Goal: Task Accomplishment & Management: Manage account settings

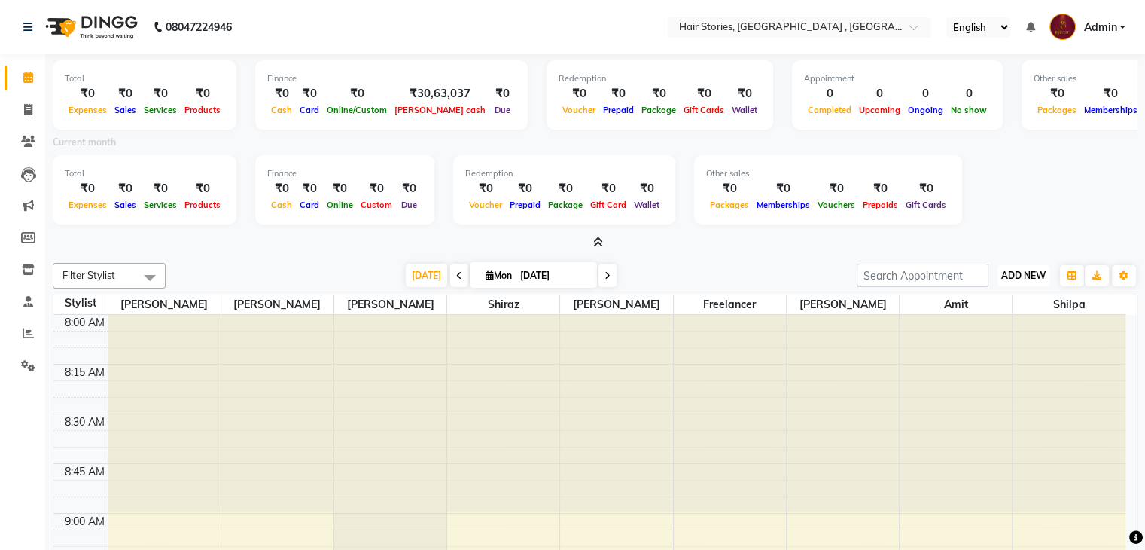
click at [1001, 273] on span "ADD NEW" at bounding box center [1023, 275] width 44 height 11
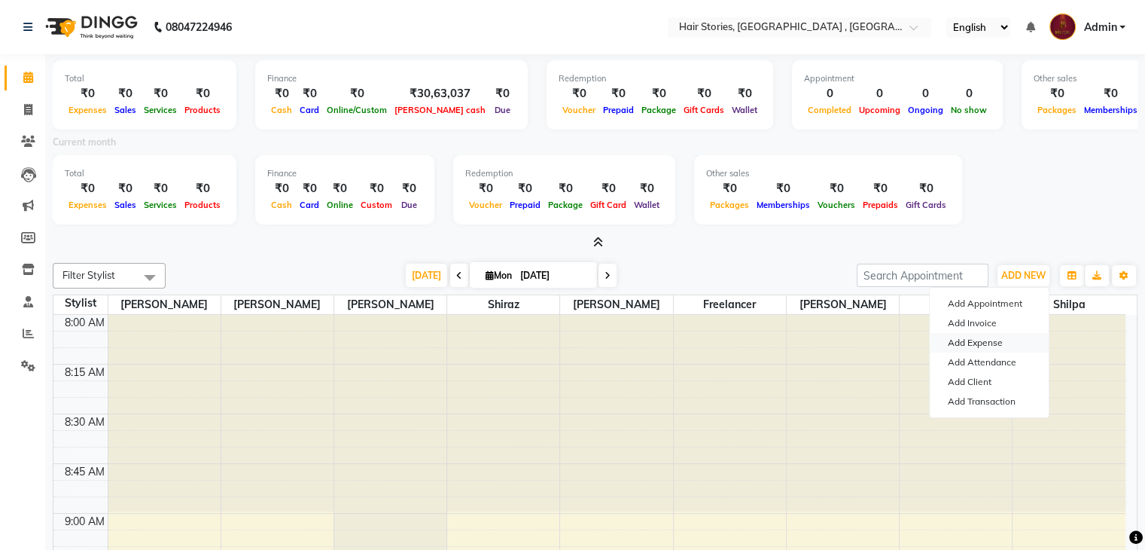
click at [977, 344] on link "Add Expense" at bounding box center [989, 343] width 119 height 20
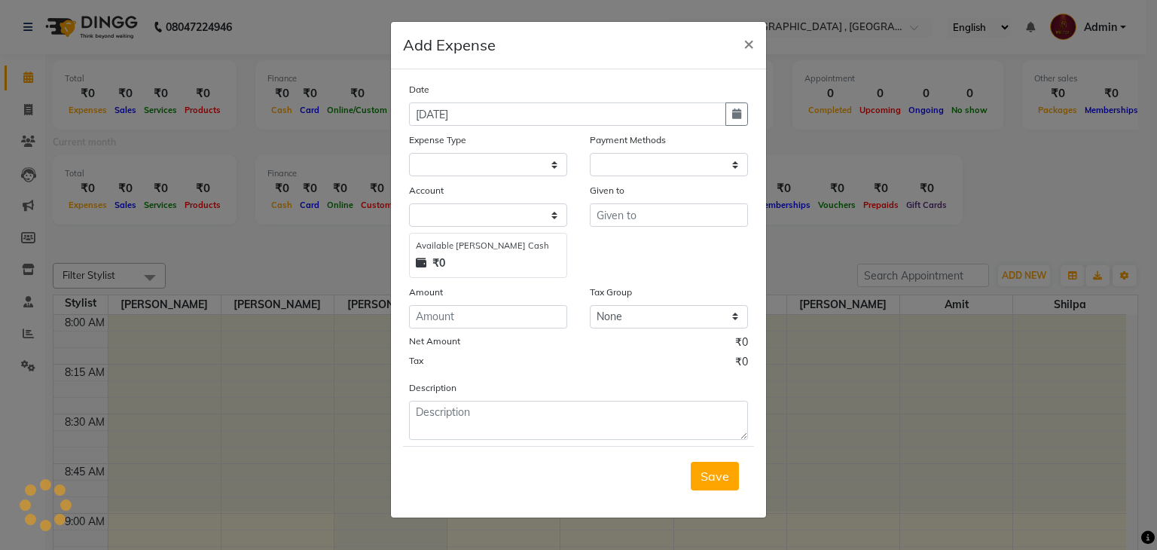
select select "1"
select select "2438"
click at [754, 47] on button "×" at bounding box center [748, 43] width 35 height 42
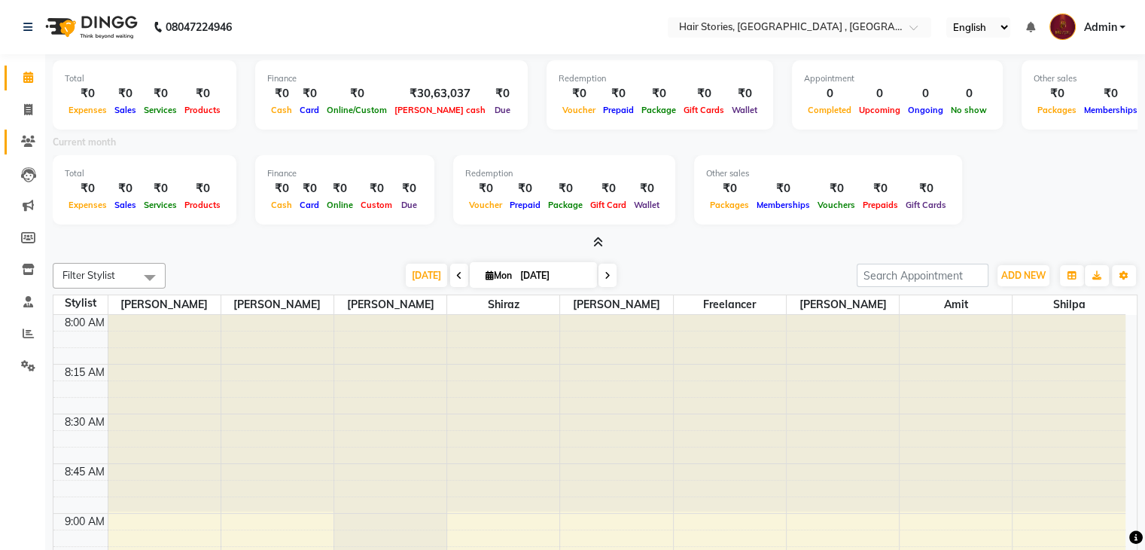
click at [28, 131] on link "Clients" at bounding box center [23, 142] width 36 height 25
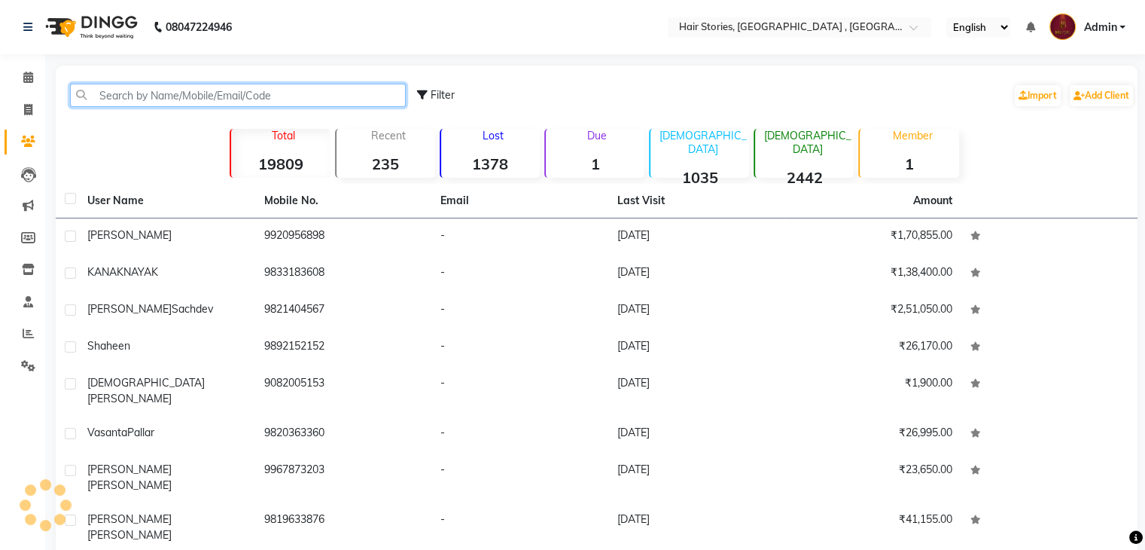
click at [111, 100] on input "text" at bounding box center [238, 95] width 336 height 23
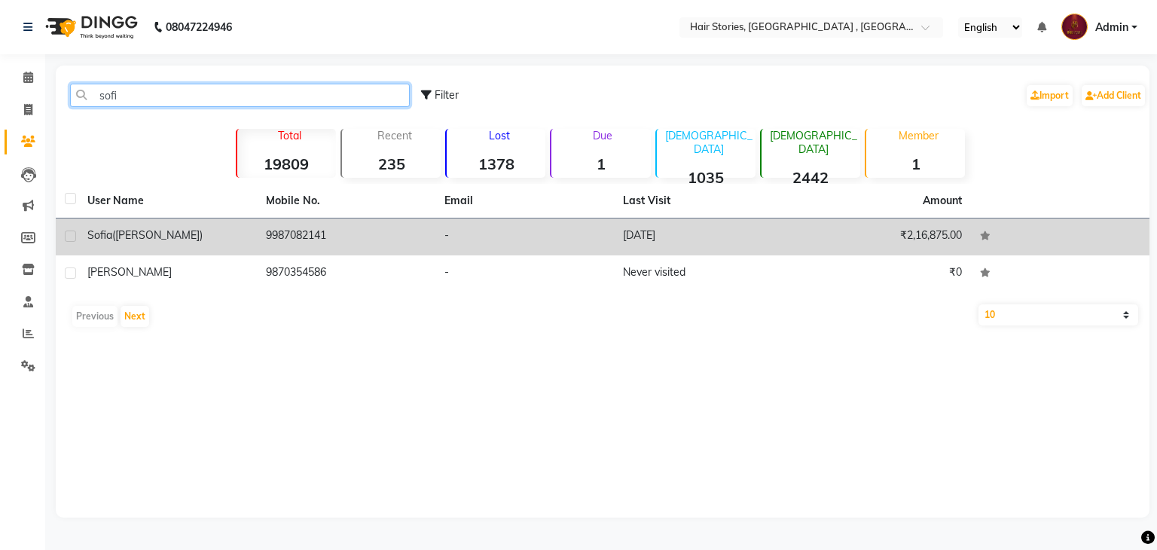
type input "sofi"
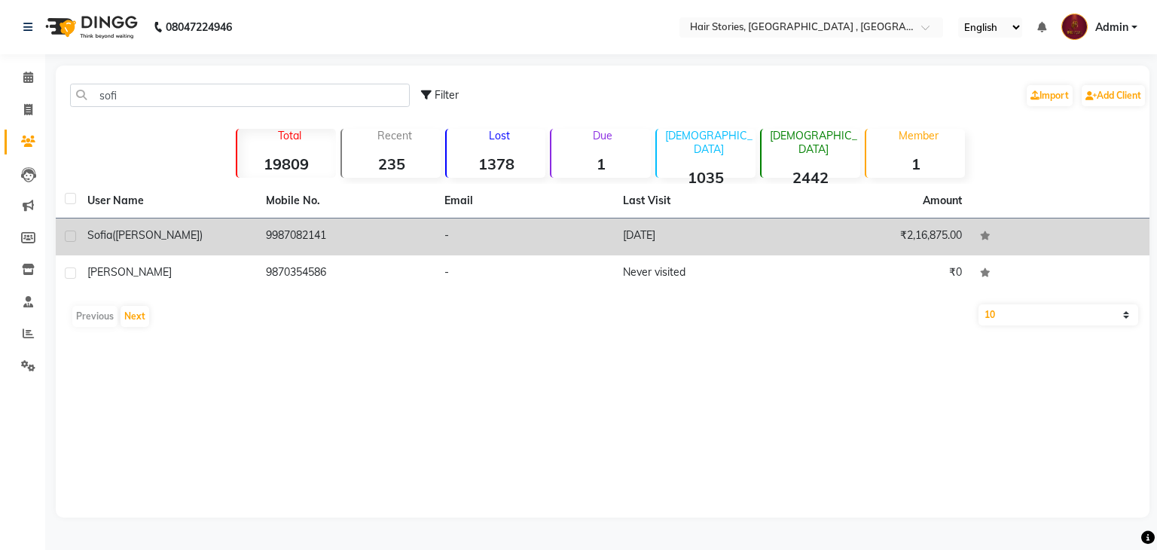
click at [145, 233] on span "([PERSON_NAME])" at bounding box center [157, 235] width 90 height 14
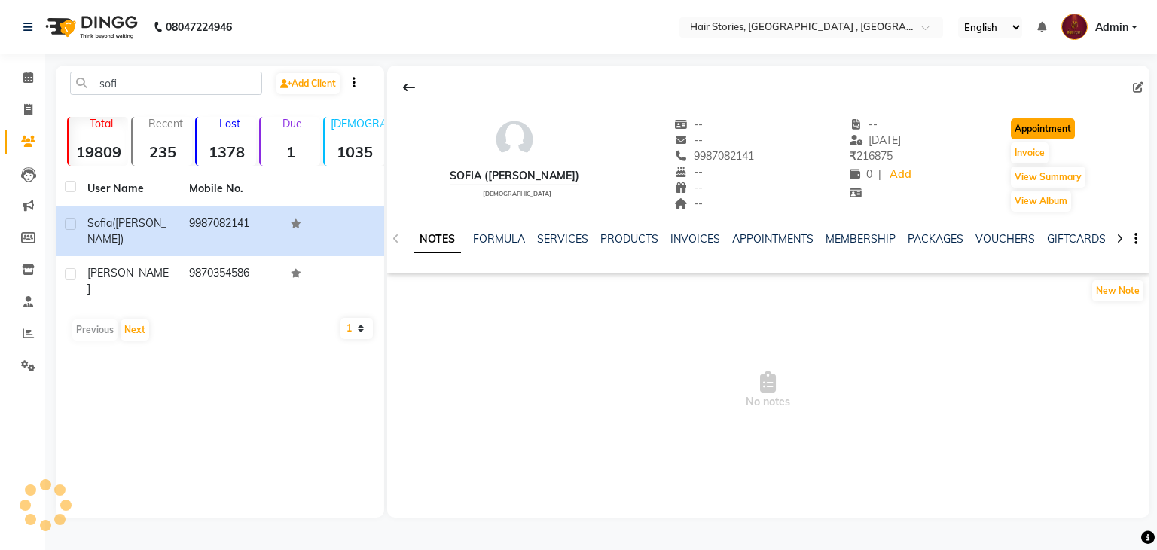
click at [1037, 129] on button "Appointment" at bounding box center [1043, 128] width 64 height 21
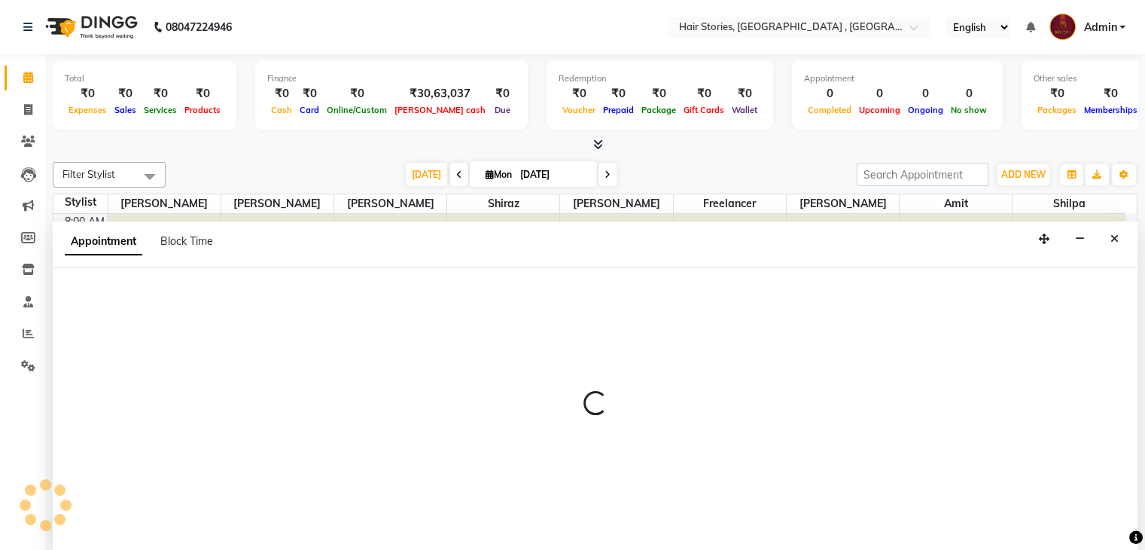
scroll to position [1, 0]
select select "540"
select select "tentative"
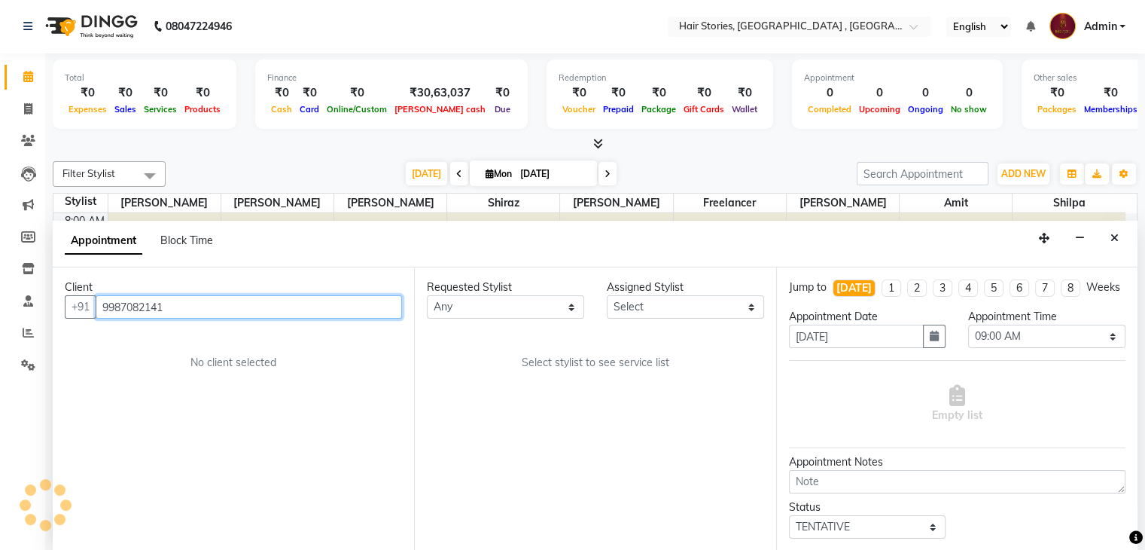
scroll to position [1183, 0]
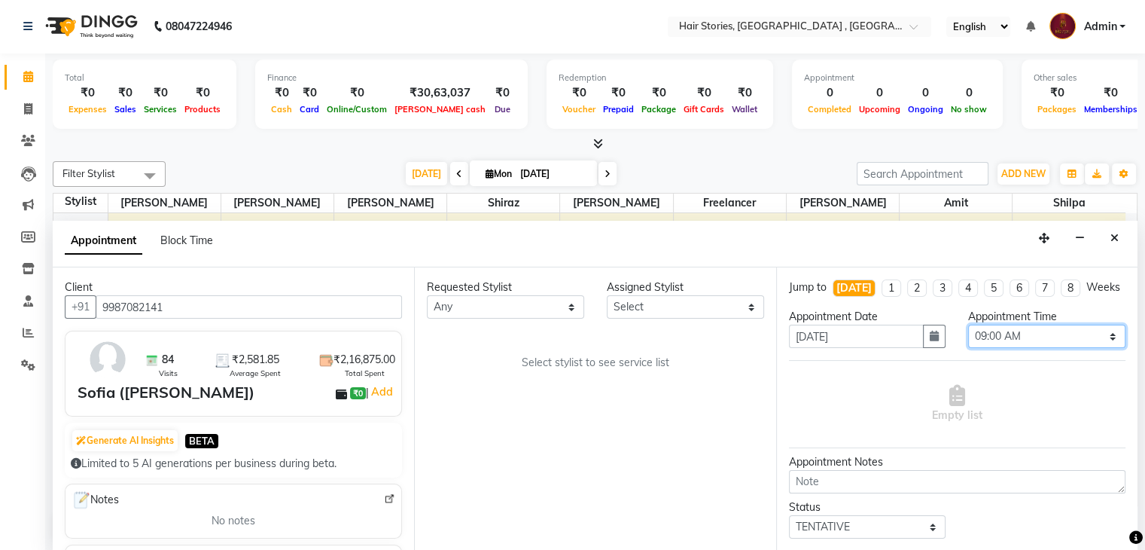
click at [1047, 348] on select "Select 09:00 AM 09:15 AM 09:30 AM 09:45 AM 10:00 AM 10:15 AM 10:30 AM 10:45 AM …" at bounding box center [1046, 336] width 157 height 23
select select "690"
click at [968, 337] on select "Select 09:00 AM 09:15 AM 09:30 AM 09:45 AM 10:00 AM 10:15 AM 10:30 AM 10:45 AM …" at bounding box center [1046, 336] width 157 height 23
click at [663, 311] on select "Select [PERSON_NAME] [PERSON_NAME] Freelancer [PERSON_NAME] Neha [PERSON_NAME]" at bounding box center [685, 306] width 157 height 23
select select "61983"
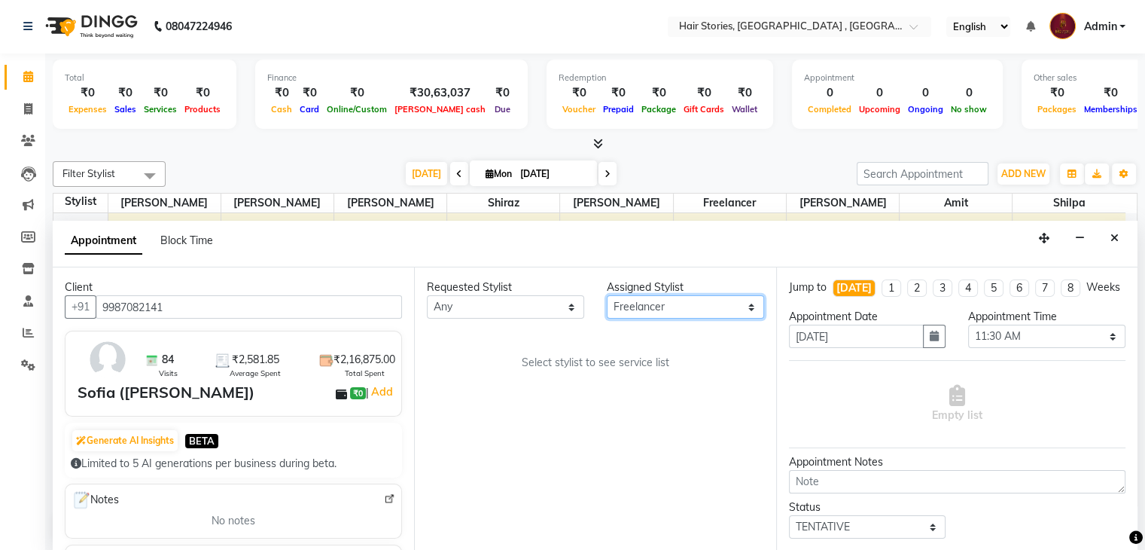
click at [607, 295] on select "Select [PERSON_NAME] [PERSON_NAME] Freelancer [PERSON_NAME] Neha [PERSON_NAME]" at bounding box center [685, 306] width 157 height 23
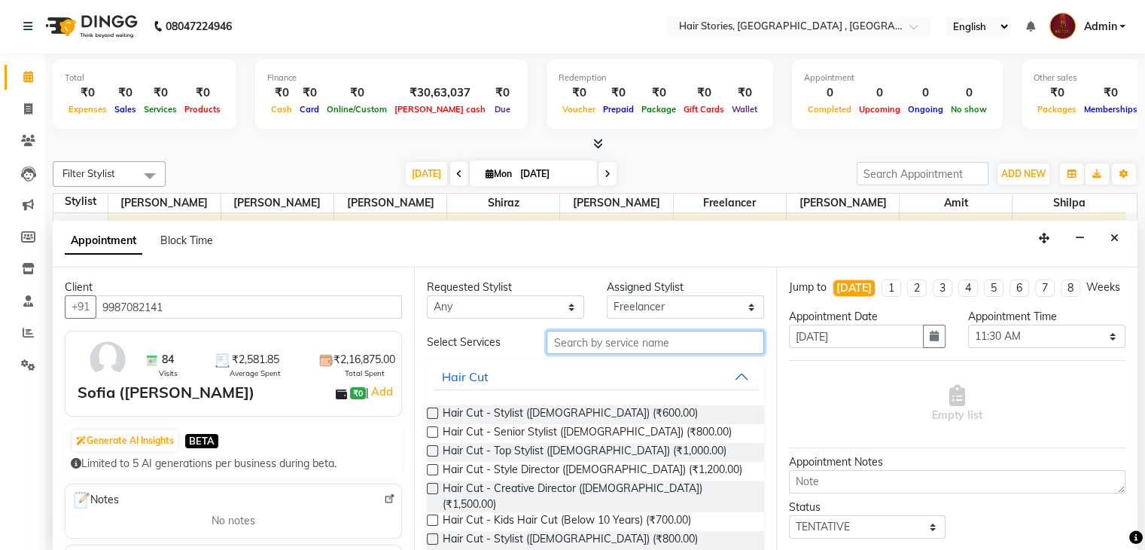
click at [605, 345] on input "text" at bounding box center [655, 342] width 217 height 23
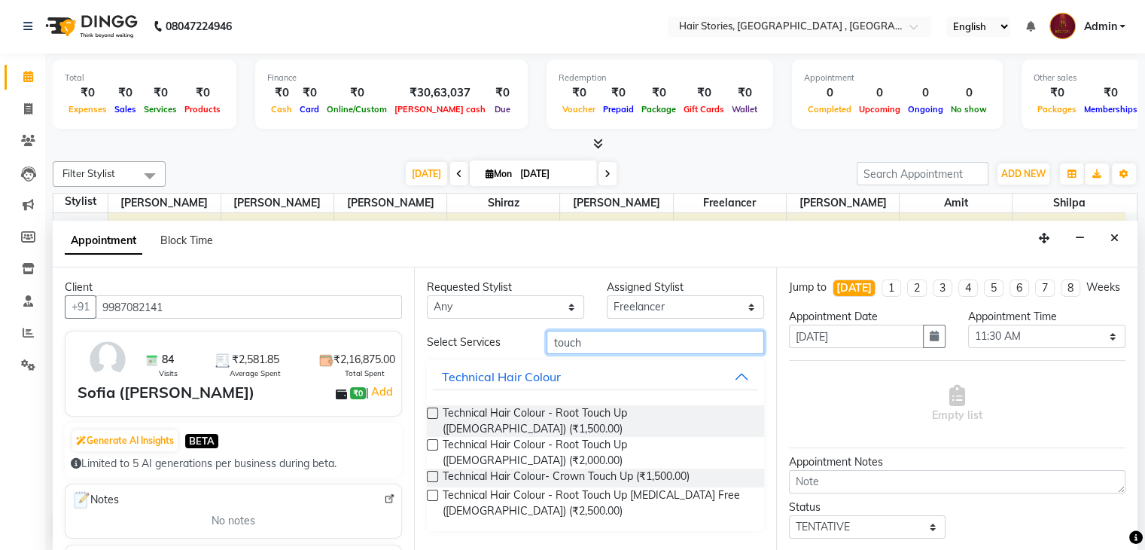
type input "touch"
click at [434, 439] on label at bounding box center [432, 444] width 11 height 11
click at [434, 441] on input "checkbox" at bounding box center [432, 446] width 10 height 10
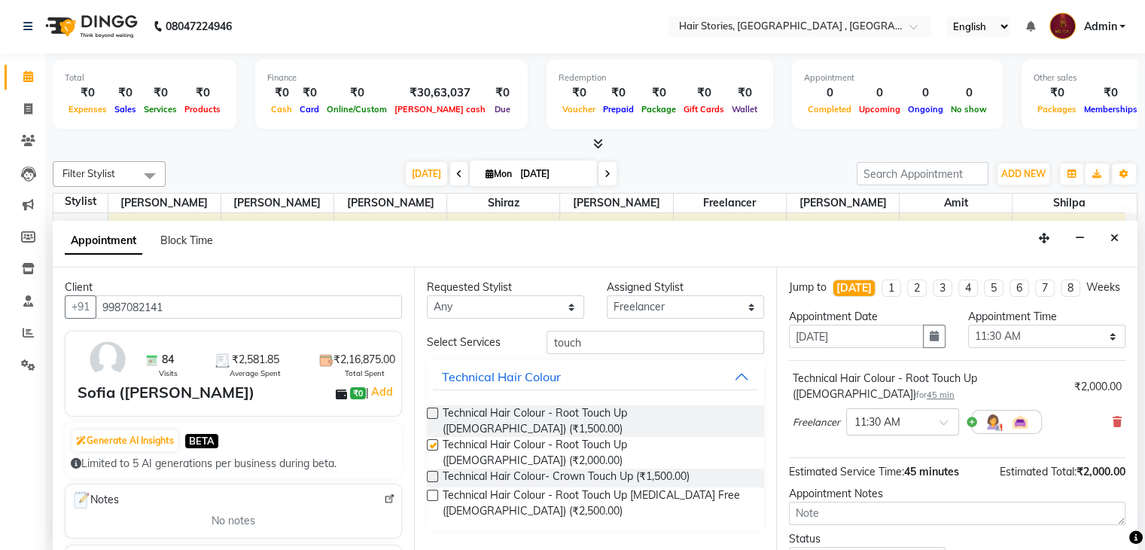
checkbox input "false"
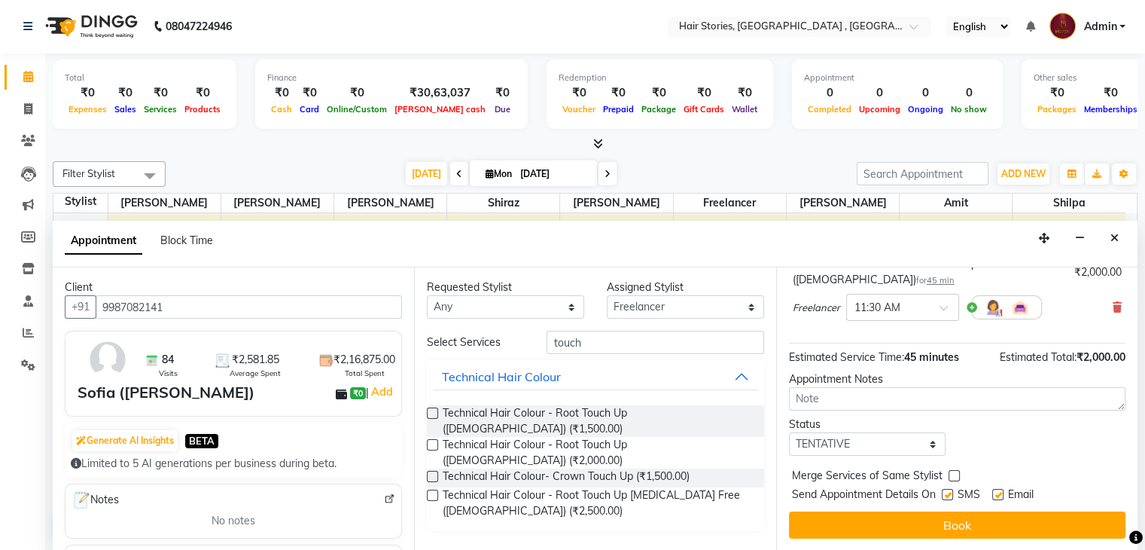
click at [857, 430] on div "Status" at bounding box center [867, 424] width 157 height 16
click at [862, 444] on select "Select TENTATIVE CONFIRM CHECK-IN UPCOMING" at bounding box center [867, 443] width 157 height 23
select select "confirm booking"
click at [789, 432] on select "Select TENTATIVE CONFIRM CHECK-IN UPCOMING" at bounding box center [867, 443] width 157 height 23
click at [949, 492] on label at bounding box center [947, 494] width 11 height 11
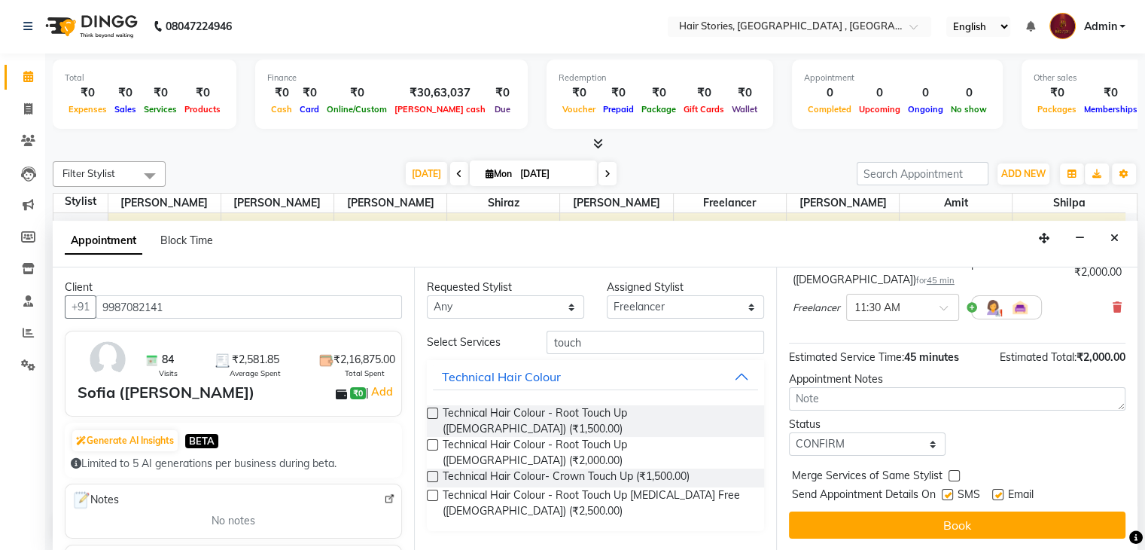
click at [949, 492] on input "checkbox" at bounding box center [947, 496] width 10 height 10
checkbox input "false"
click at [998, 492] on label at bounding box center [997, 494] width 11 height 11
click at [998, 492] on input "checkbox" at bounding box center [997, 496] width 10 height 10
checkbox input "false"
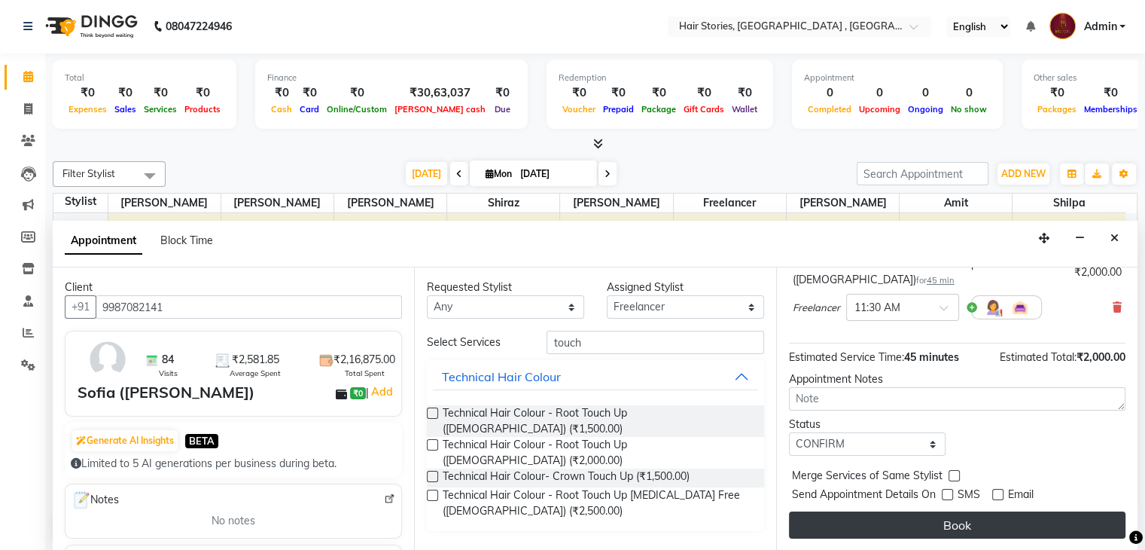
click at [988, 520] on button "Book" at bounding box center [957, 524] width 337 height 27
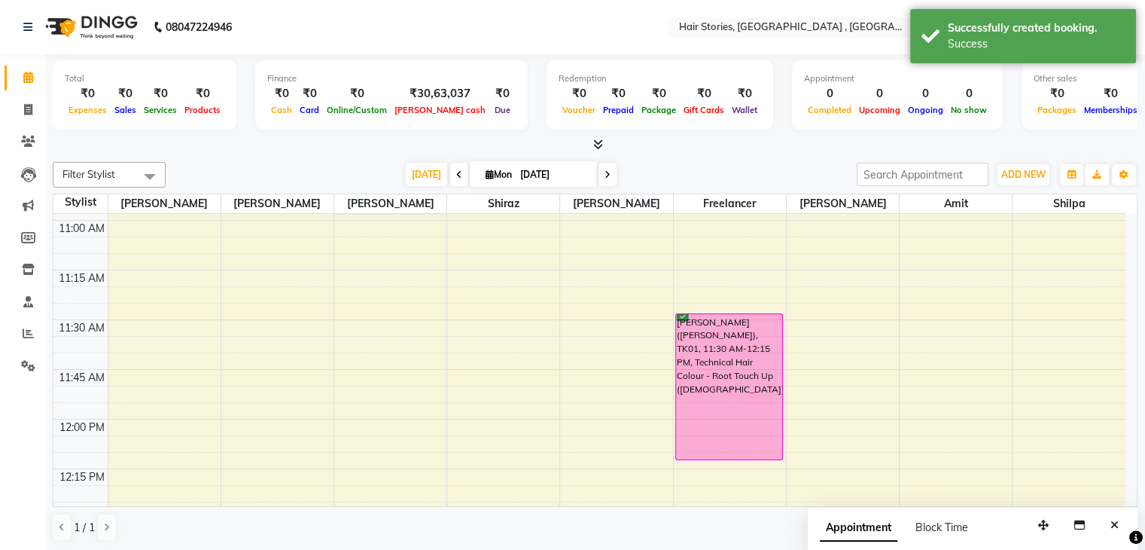
scroll to position [569, 0]
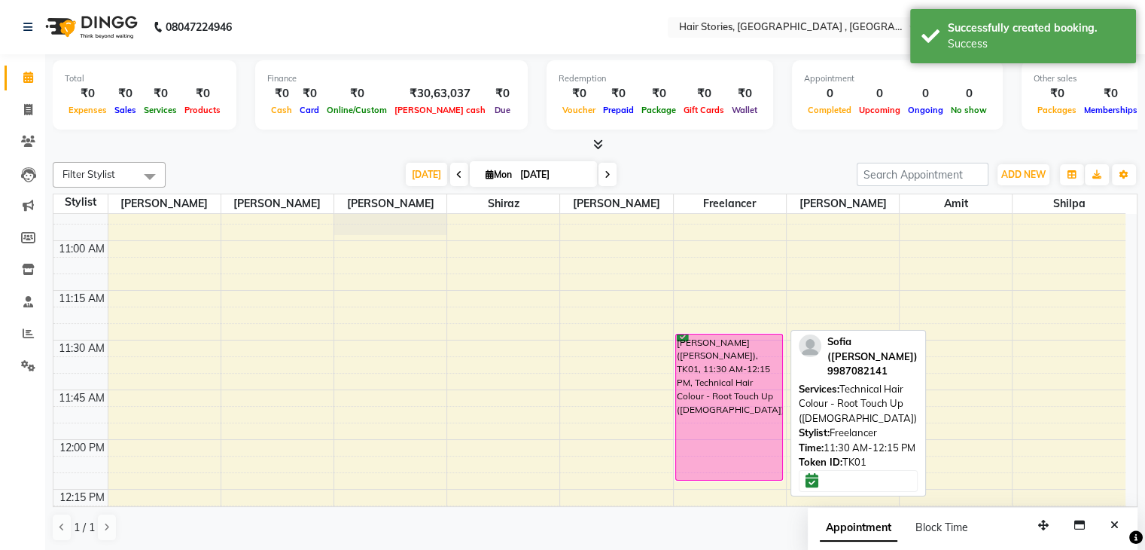
click at [693, 373] on div "[PERSON_NAME] ([PERSON_NAME]), TK01, 11:30 AM-12:15 PM, Technical Hair Colour -…" at bounding box center [729, 406] width 107 height 145
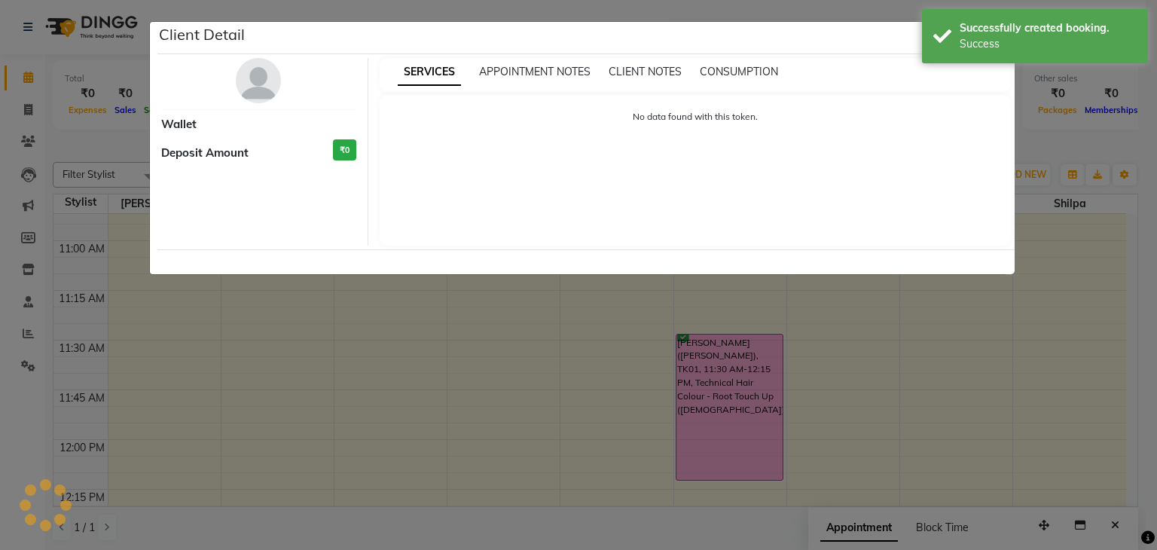
select select "6"
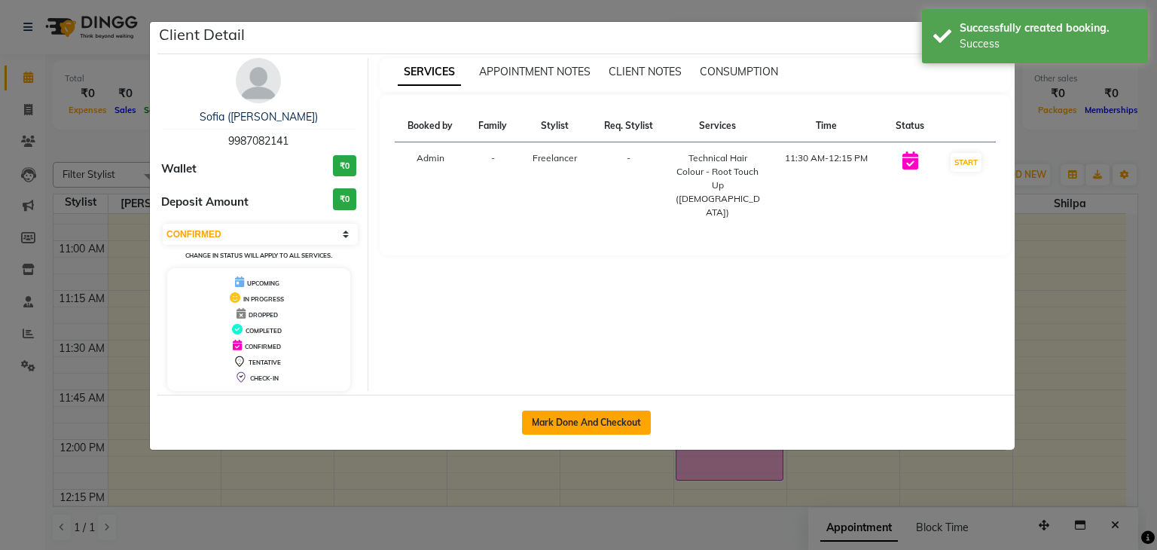
click at [584, 413] on button "Mark Done And Checkout" at bounding box center [586, 422] width 129 height 24
select select "service"
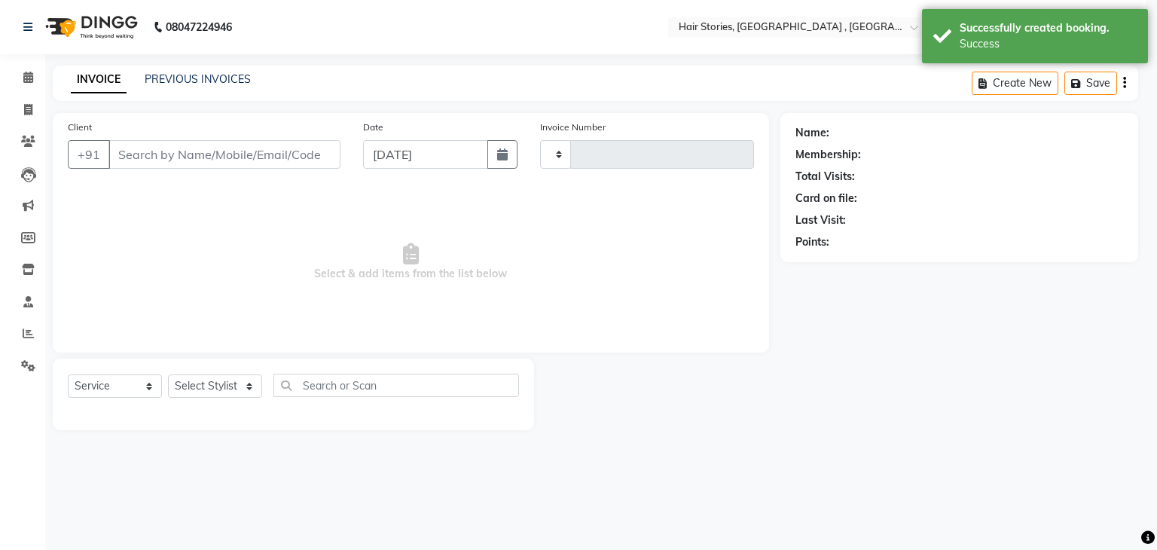
type input "1043"
select select "550"
type input "9987082141"
select select "61983"
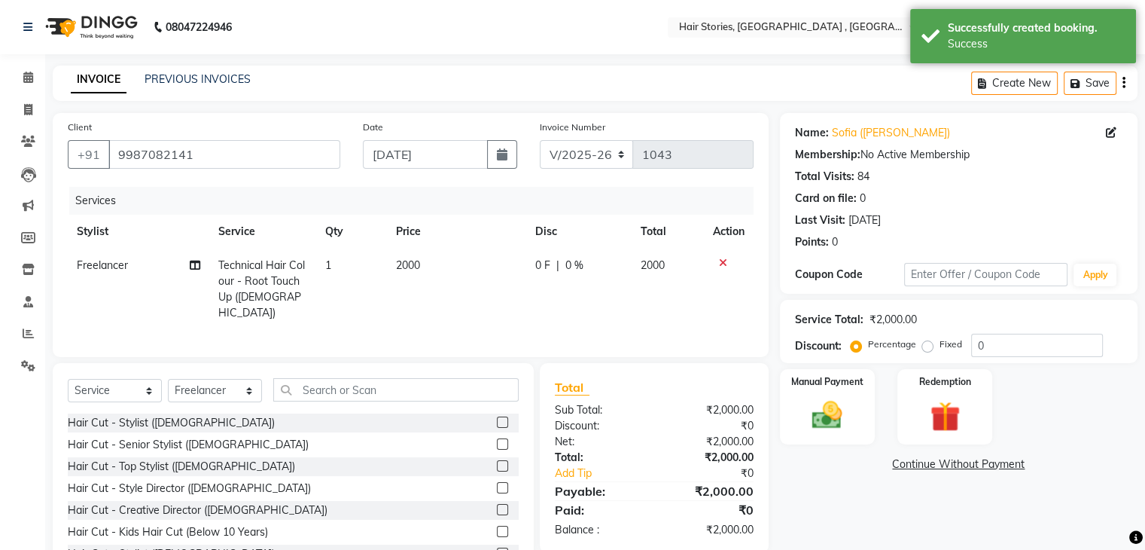
click at [388, 275] on td "2000" at bounding box center [456, 288] width 139 height 81
select select "61983"
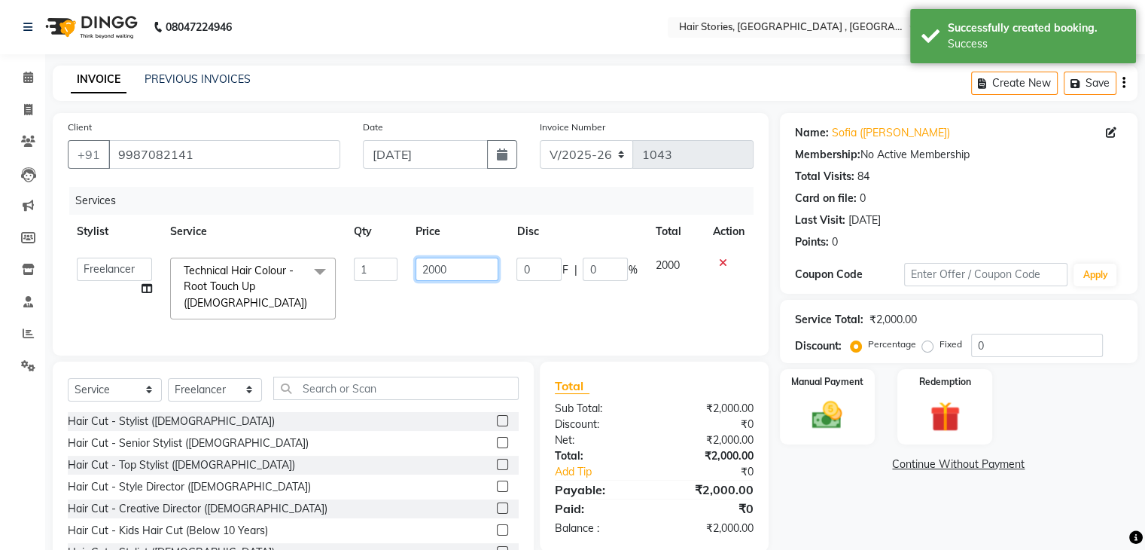
drag, startPoint x: 462, startPoint y: 271, endPoint x: 409, endPoint y: 270, distance: 53.5
click at [409, 270] on td "2000" at bounding box center [457, 288] width 101 height 80
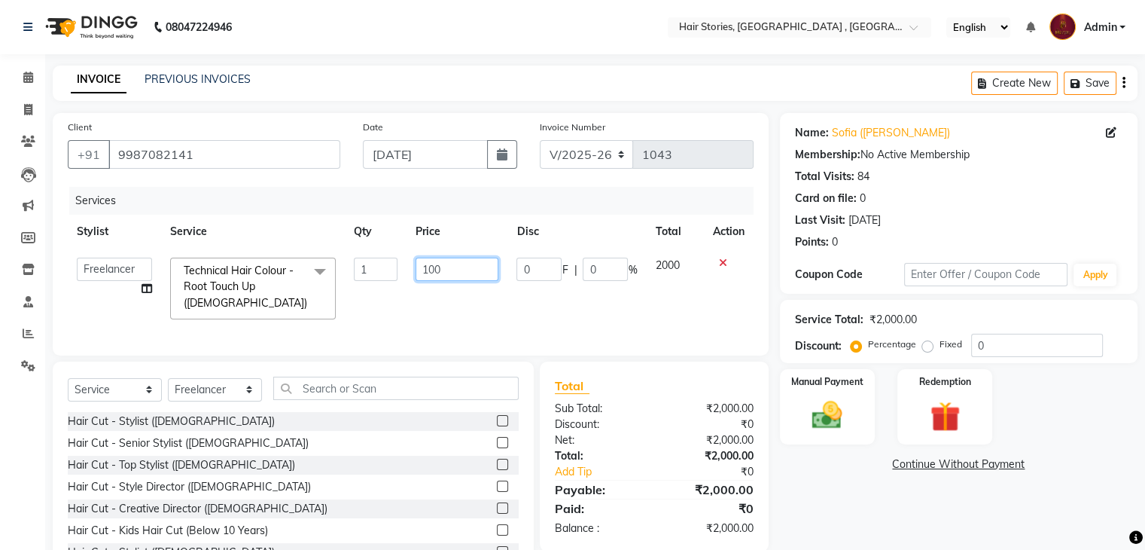
type input "1000"
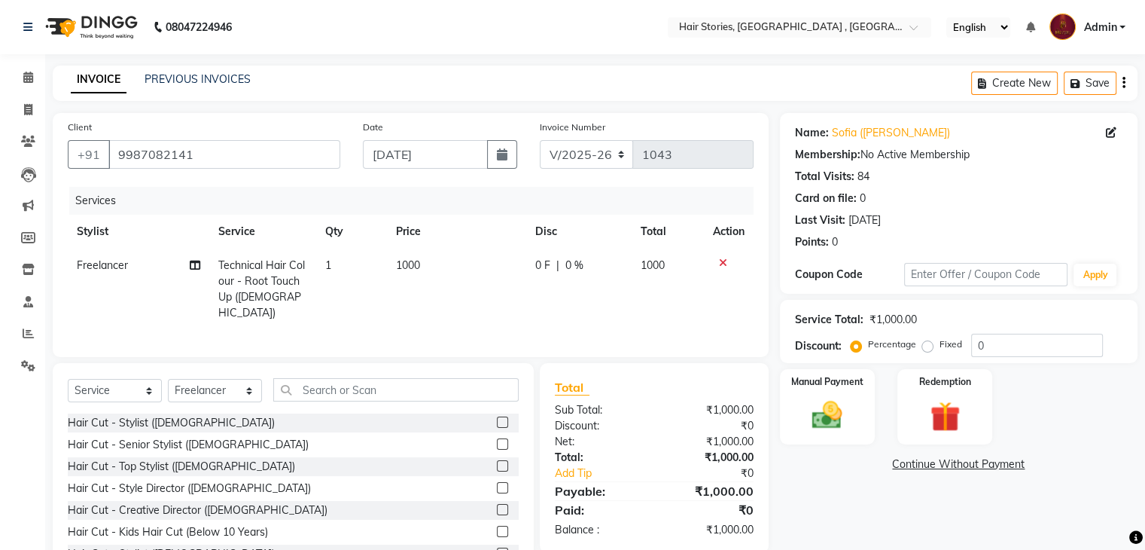
click at [801, 508] on div "Name: [PERSON_NAME] ([PERSON_NAME]) Membership: No Active Membership Total Visi…" at bounding box center [964, 349] width 369 height 472
click at [823, 457] on link "Continue Without Payment" at bounding box center [959, 464] width 352 height 16
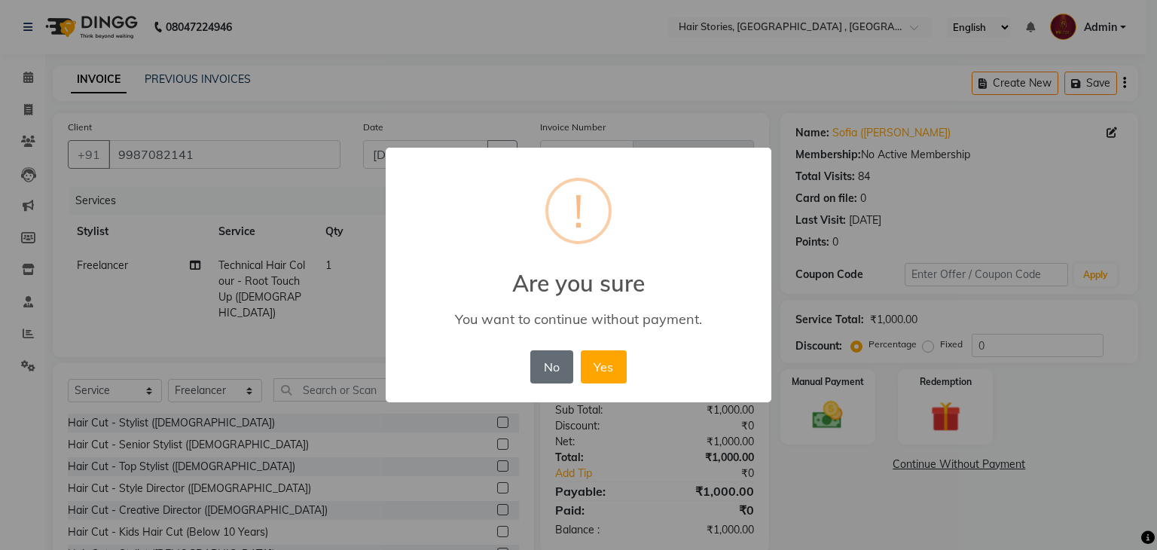
click at [541, 373] on button "No" at bounding box center [551, 366] width 42 height 33
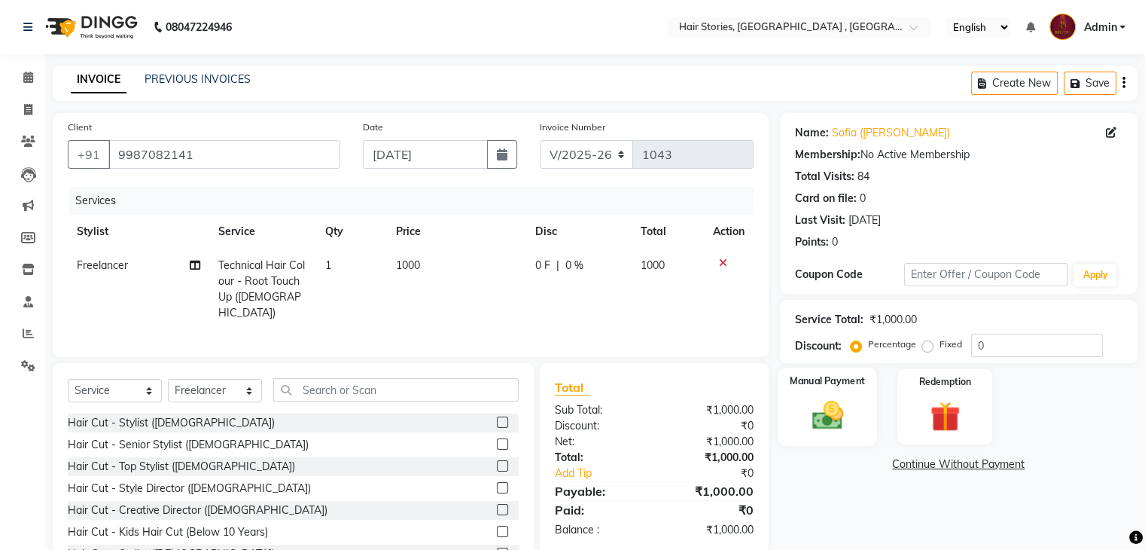
click at [824, 419] on img at bounding box center [827, 416] width 50 height 36
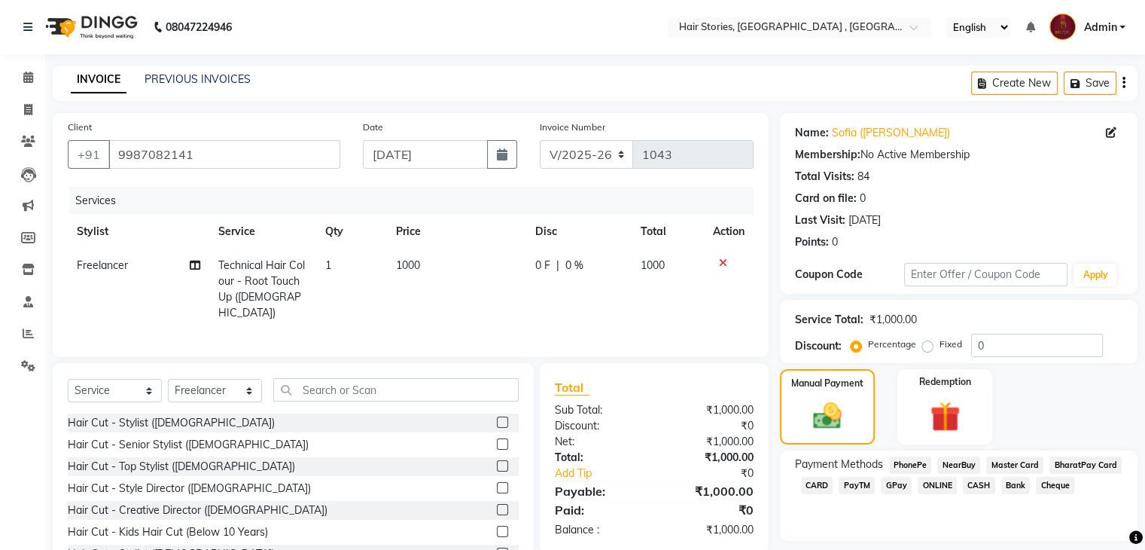
scroll to position [54, 0]
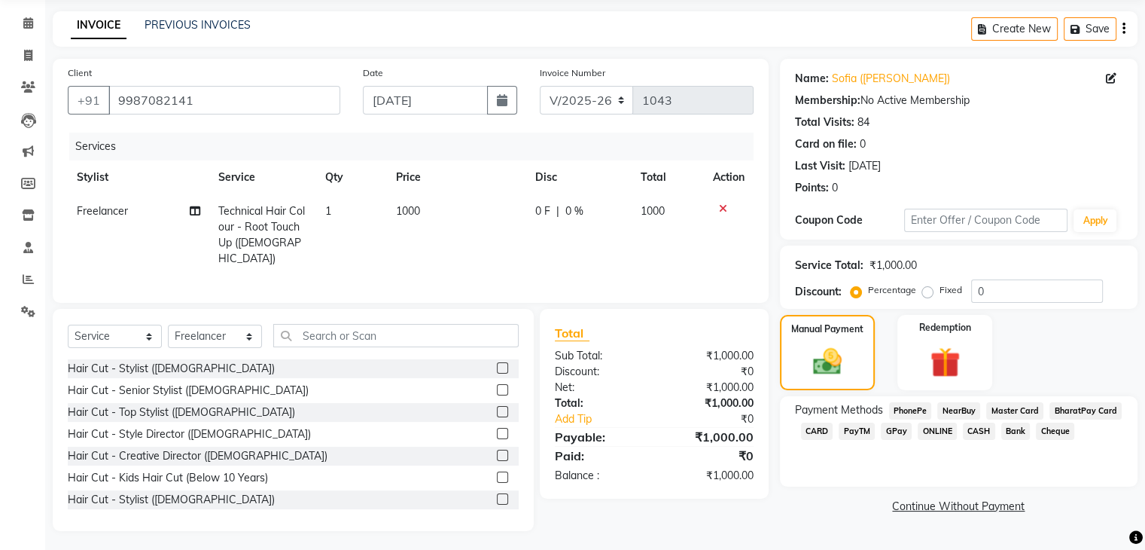
click at [898, 426] on span "GPay" at bounding box center [896, 430] width 31 height 17
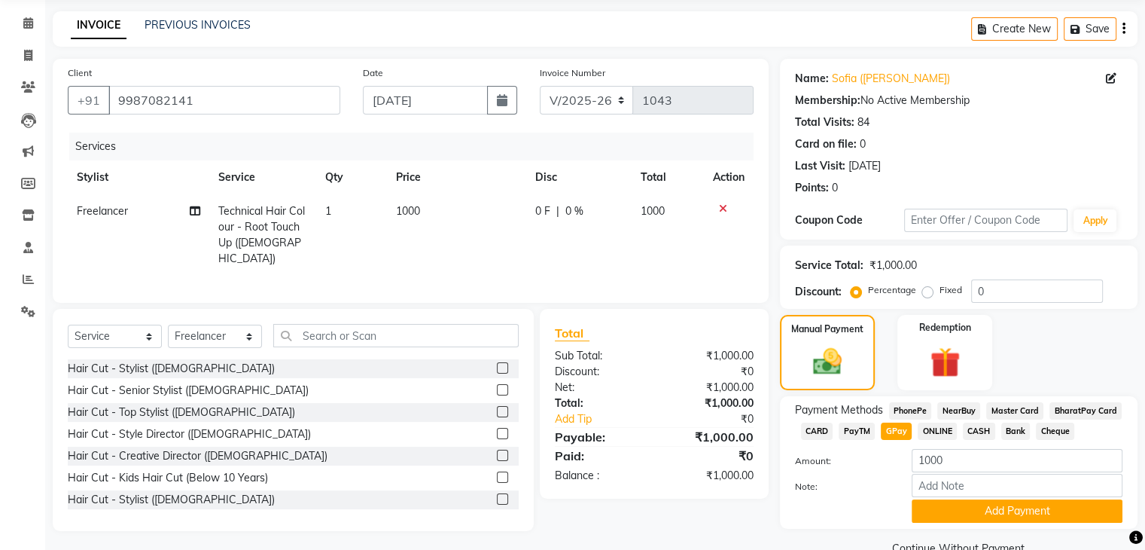
click at [979, 429] on span "CASH" at bounding box center [979, 430] width 32 height 17
click at [1013, 514] on button "Add Payment" at bounding box center [1017, 510] width 211 height 23
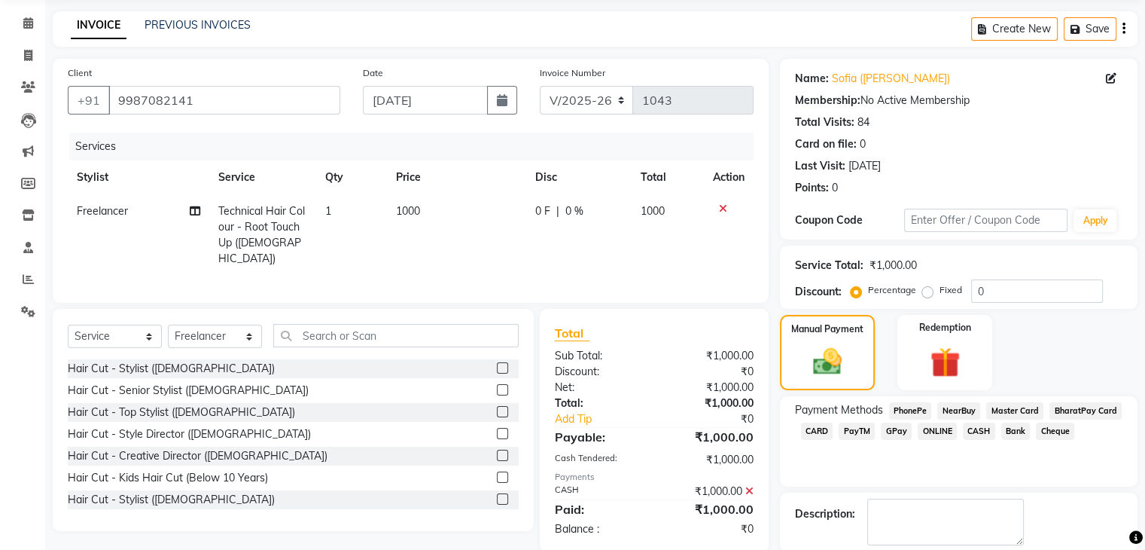
scroll to position [129, 0]
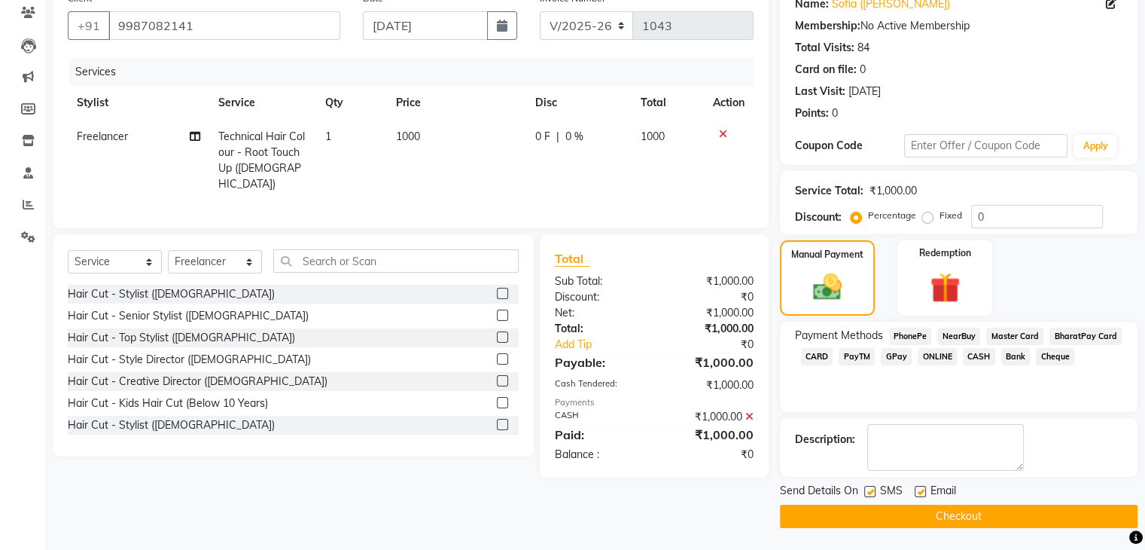
click at [873, 492] on label at bounding box center [869, 491] width 11 height 11
click at [873, 492] on input "checkbox" at bounding box center [869, 492] width 10 height 10
checkbox input "false"
click at [915, 492] on label at bounding box center [920, 491] width 11 height 11
click at [915, 492] on input "checkbox" at bounding box center [920, 492] width 10 height 10
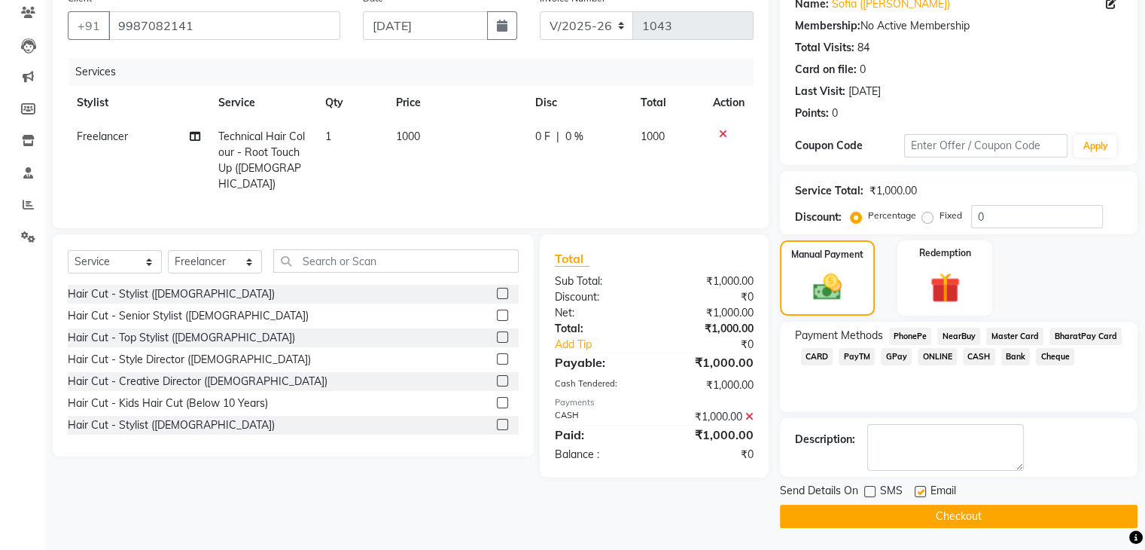
checkbox input "false"
click at [913, 513] on button "Checkout" at bounding box center [959, 515] width 358 height 23
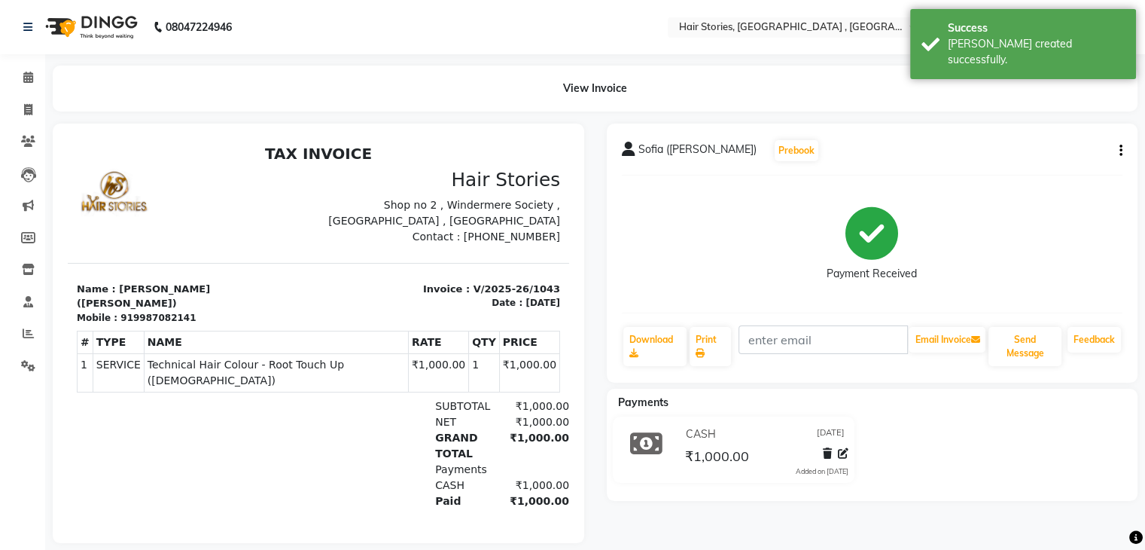
click at [35, 93] on li "Calendar" at bounding box center [22, 78] width 45 height 32
click at [27, 84] on span at bounding box center [28, 77] width 26 height 17
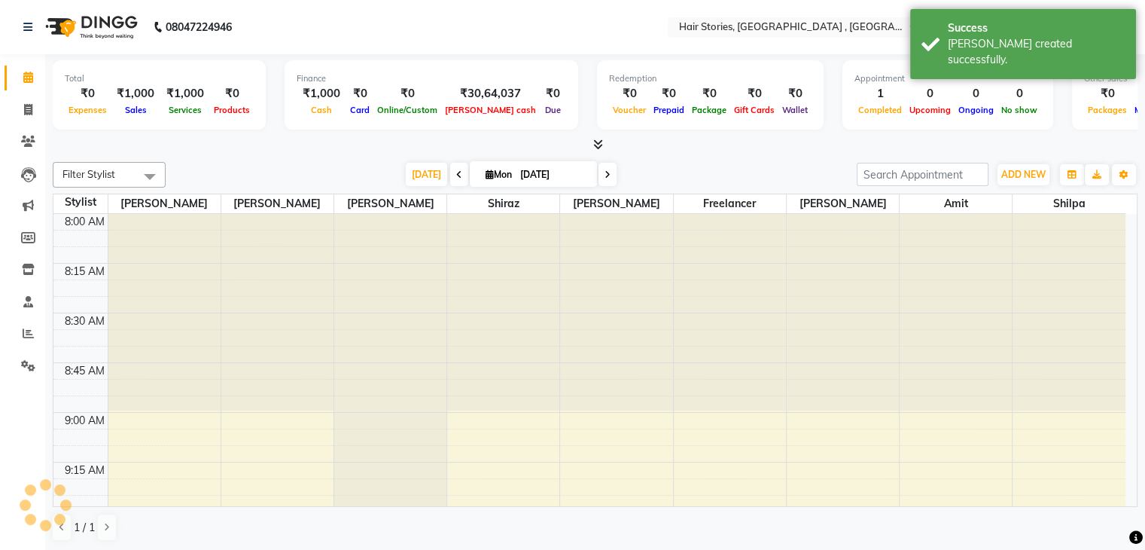
click at [596, 145] on icon at bounding box center [598, 144] width 10 height 11
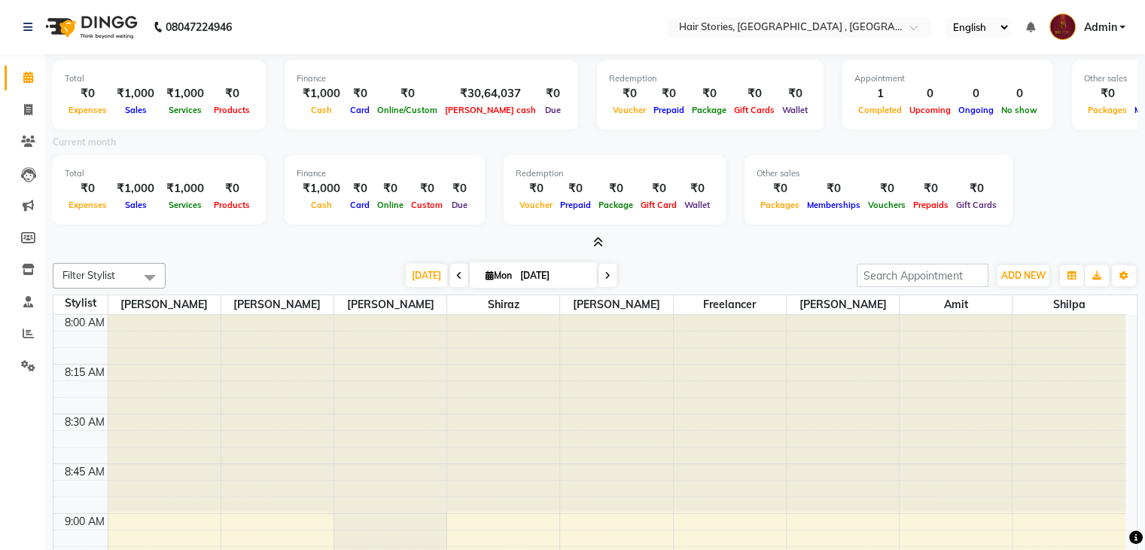
click at [596, 233] on div "Total ₹0 Expenses ₹1,000 Sales ₹1,000 Services ₹0 Products Finance ₹1,000 Cash …" at bounding box center [595, 152] width 1085 height 197
click at [596, 236] on icon at bounding box center [598, 241] width 10 height 11
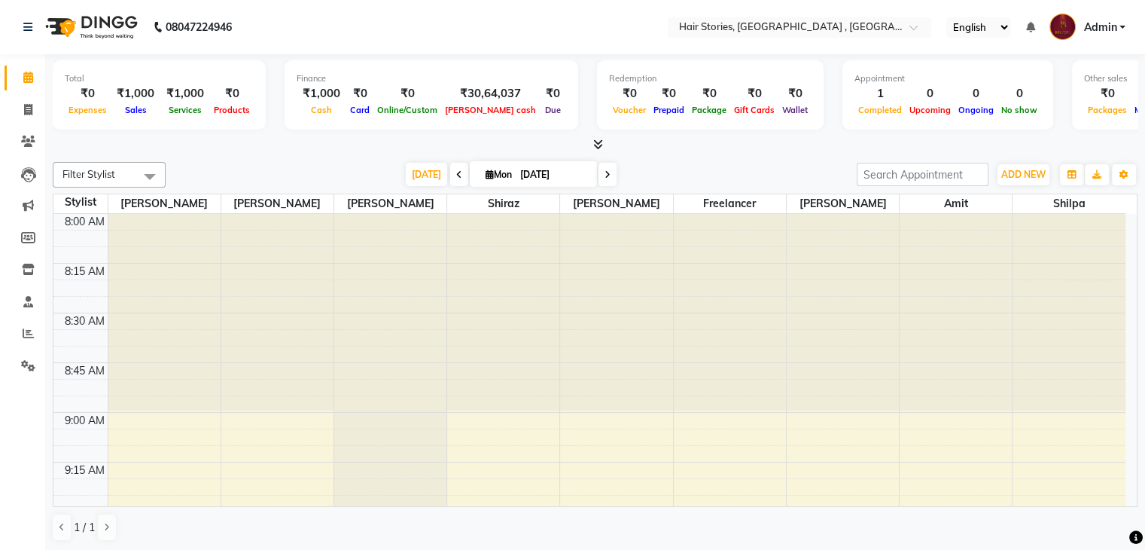
click at [593, 142] on icon at bounding box center [598, 144] width 10 height 11
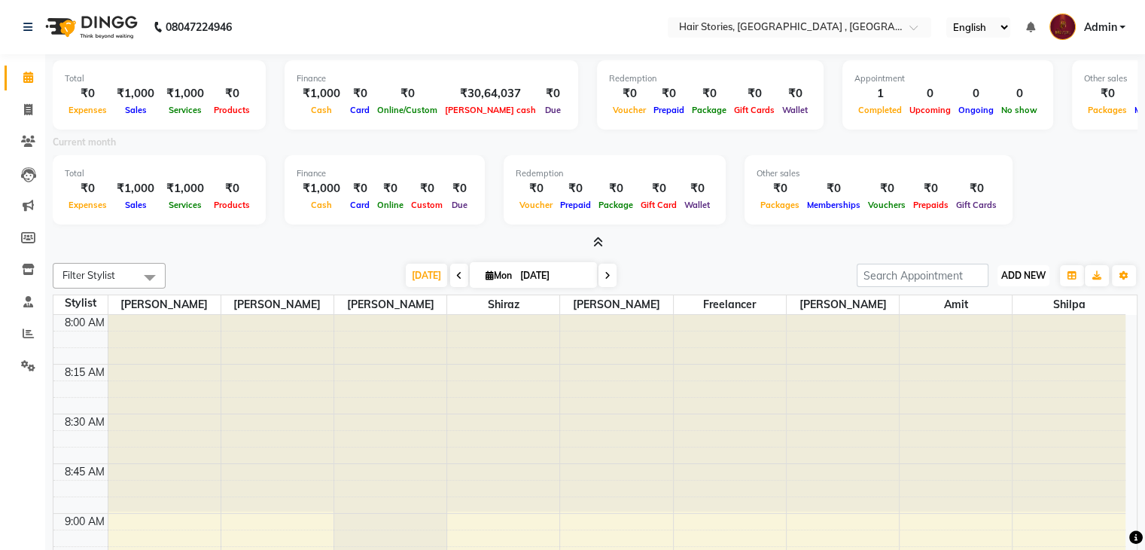
click at [1048, 278] on button "ADD NEW Toggle Dropdown" at bounding box center [1024, 275] width 52 height 21
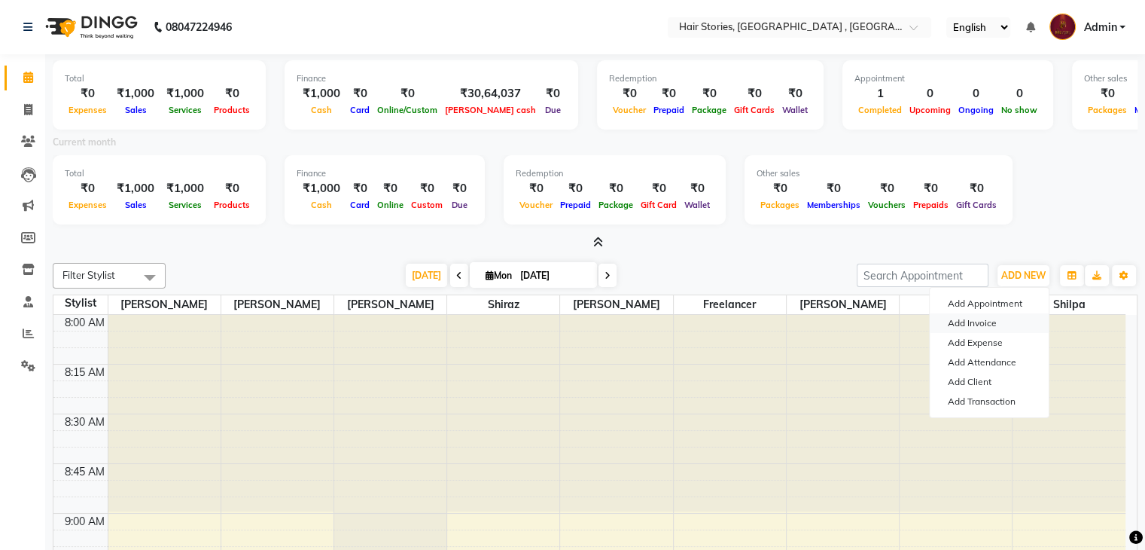
click at [974, 323] on link "Add Invoice" at bounding box center [989, 323] width 119 height 20
select select "service"
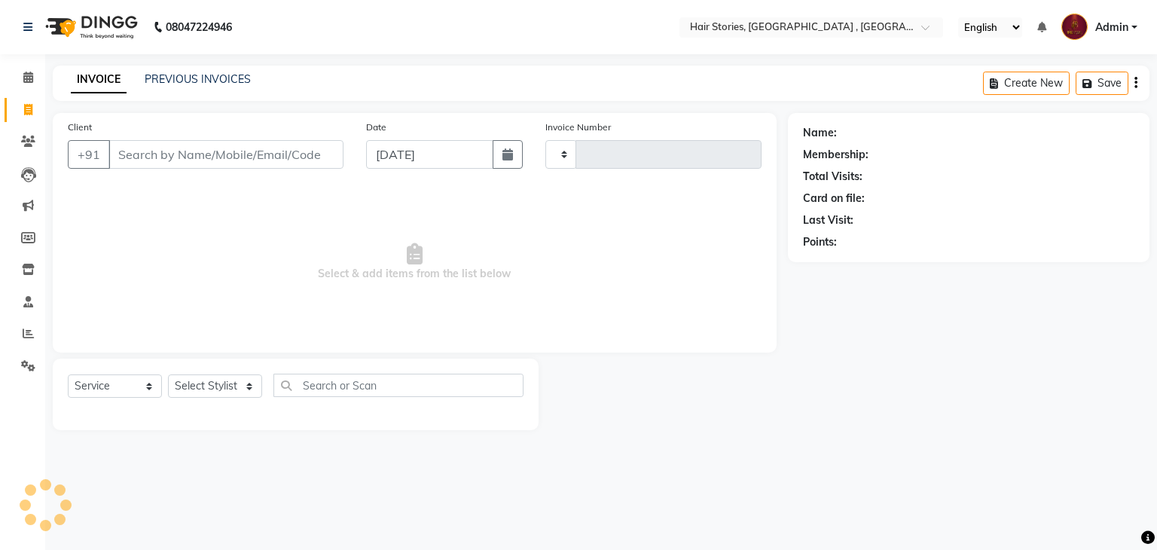
type input "1044"
select select "550"
click at [35, 76] on span at bounding box center [28, 77] width 26 height 17
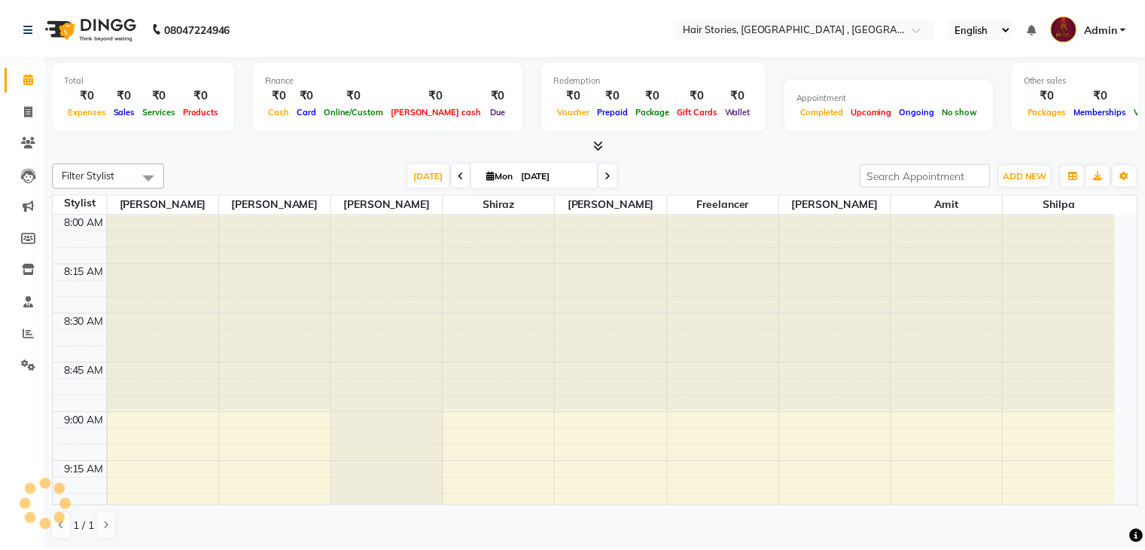
scroll to position [1379, 0]
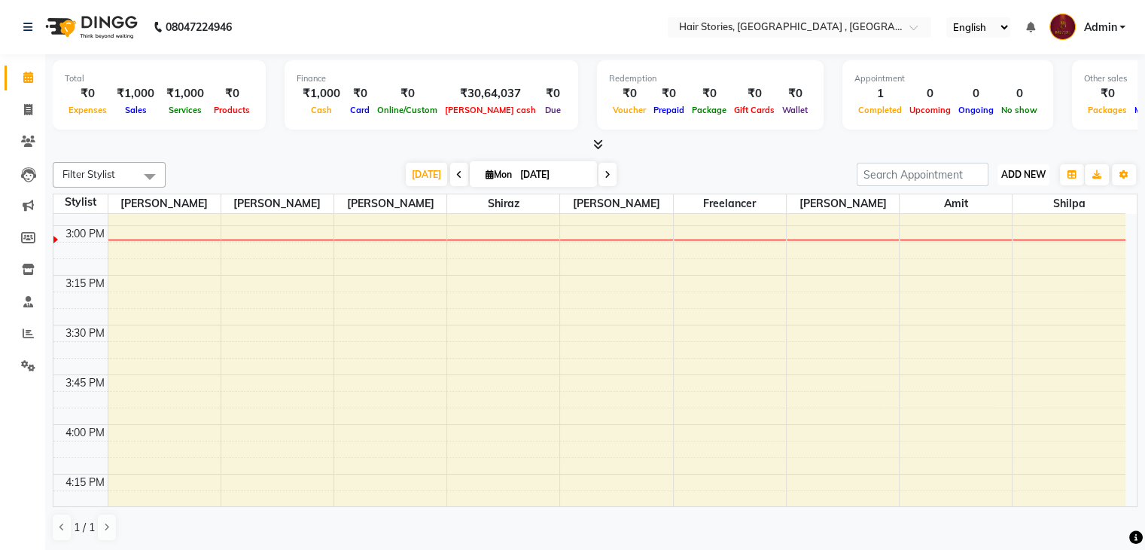
click at [1008, 181] on button "ADD NEW Toggle Dropdown" at bounding box center [1024, 174] width 52 height 21
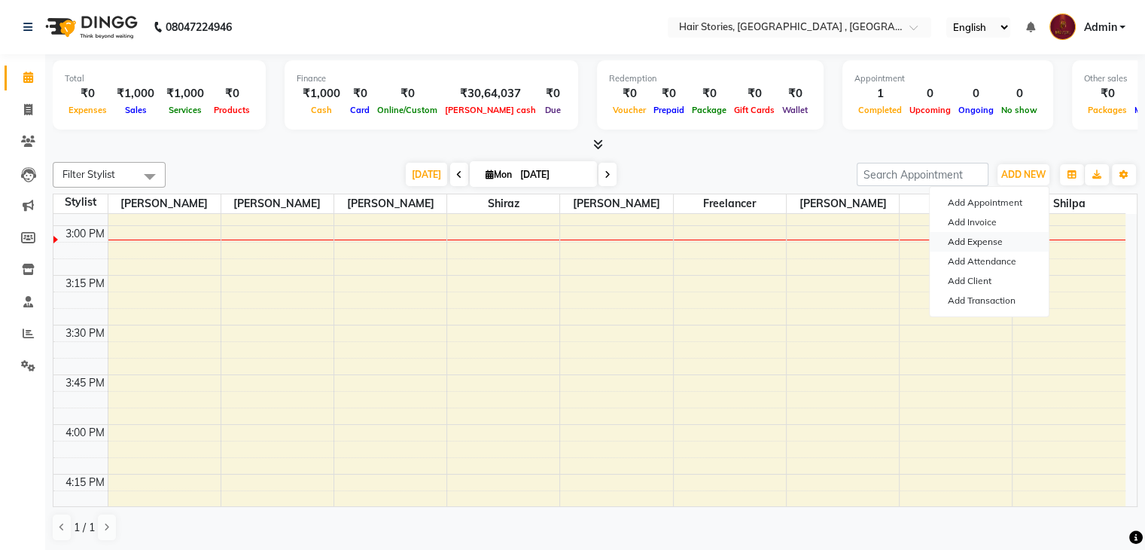
click at [979, 239] on link "Add Expense" at bounding box center [989, 242] width 119 height 20
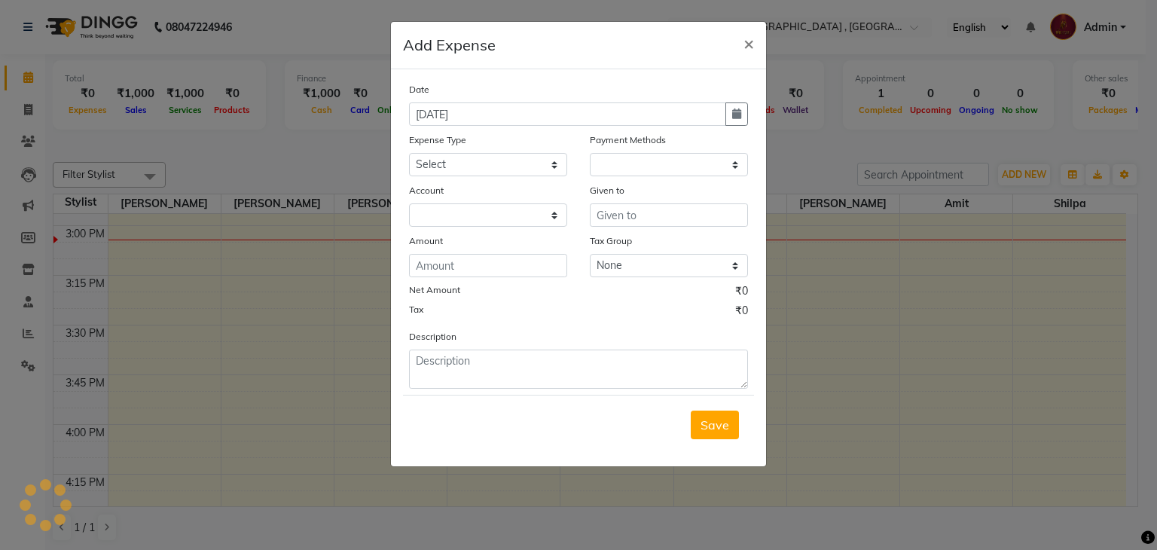
select select "1"
select select "2438"
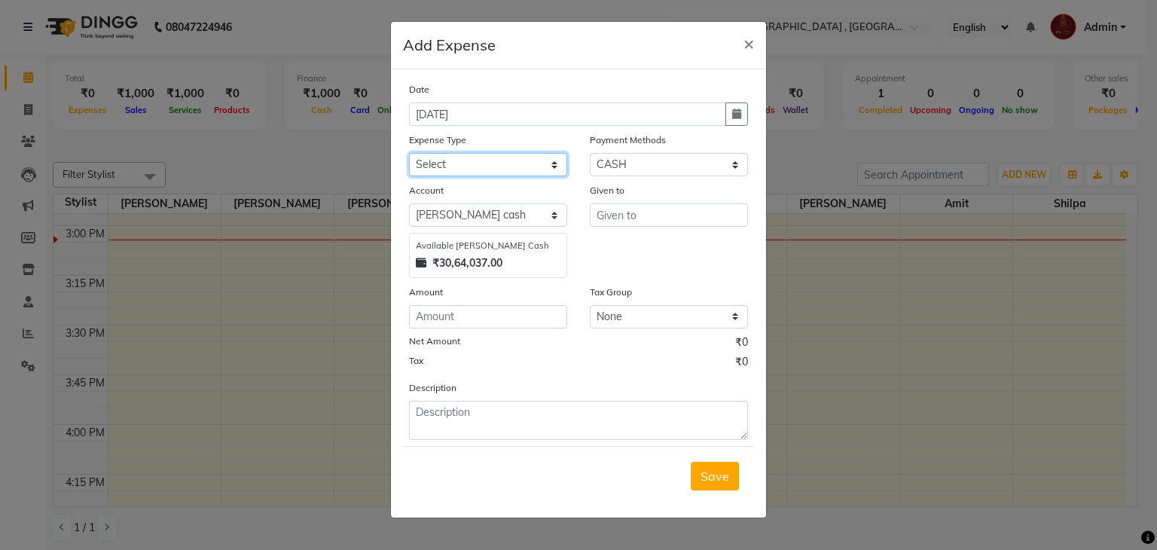
click at [483, 167] on select "Select Advance Salary Amits Expense Bank charges Car maintenance Cash transfer …" at bounding box center [488, 164] width 158 height 23
select select "4111"
click at [409, 154] on select "Select Advance Salary Amits Expense Bank charges Car maintenance Cash transfer …" at bounding box center [488, 164] width 158 height 23
click at [629, 170] on select "Select PhonePe NearBuy Package Master Card BharatPay Card CARD PayTM Prepaid Vo…" at bounding box center [669, 164] width 158 height 23
click at [590, 154] on select "Select PhonePe NearBuy Package Master Card BharatPay Card CARD PayTM Prepaid Vo…" at bounding box center [669, 164] width 158 height 23
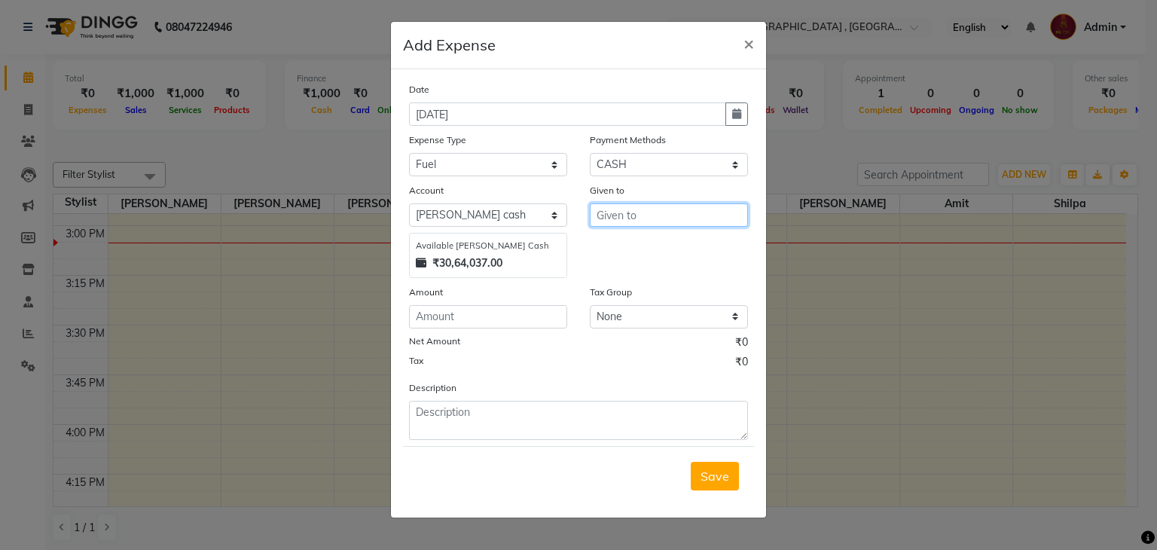
click at [621, 223] on input "text" at bounding box center [669, 214] width 158 height 23
type input "Petrol"
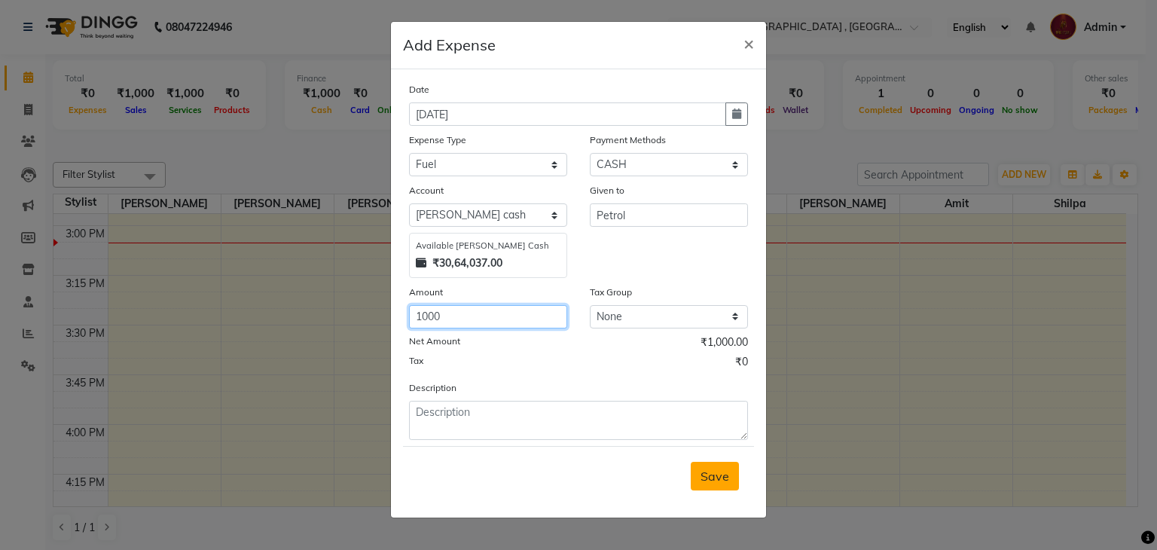
type input "1000"
click at [700, 477] on button "Save" at bounding box center [714, 476] width 48 height 29
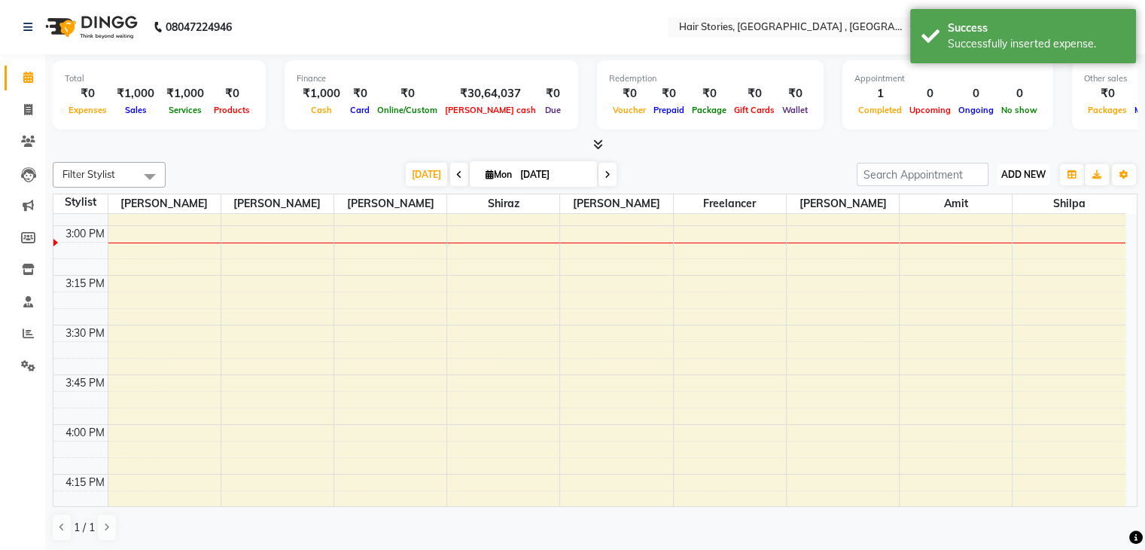
click at [1006, 181] on button "ADD NEW Toggle Dropdown" at bounding box center [1024, 174] width 52 height 21
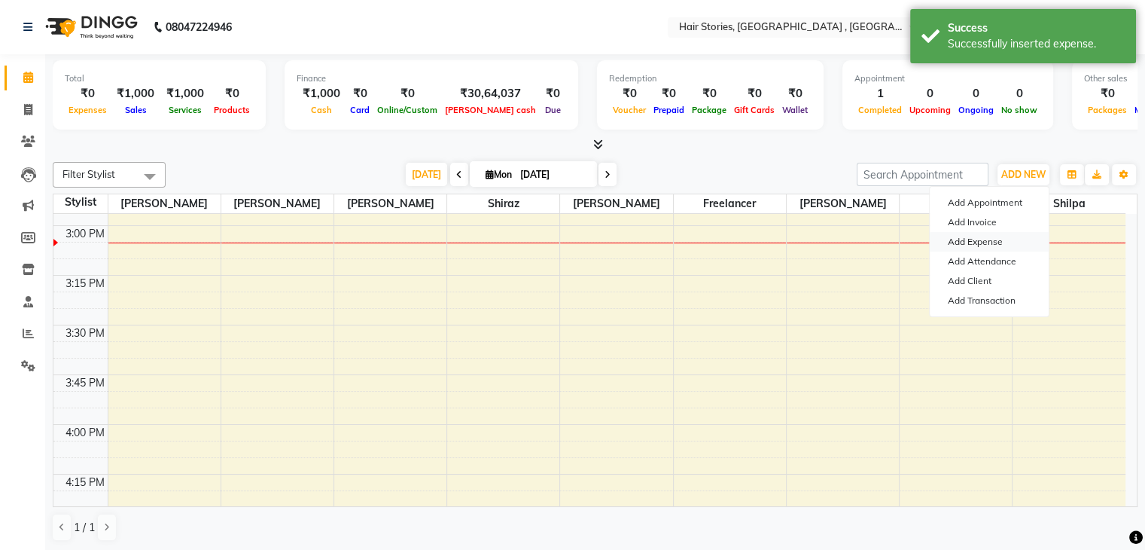
click at [975, 239] on link "Add Expense" at bounding box center [989, 242] width 119 height 20
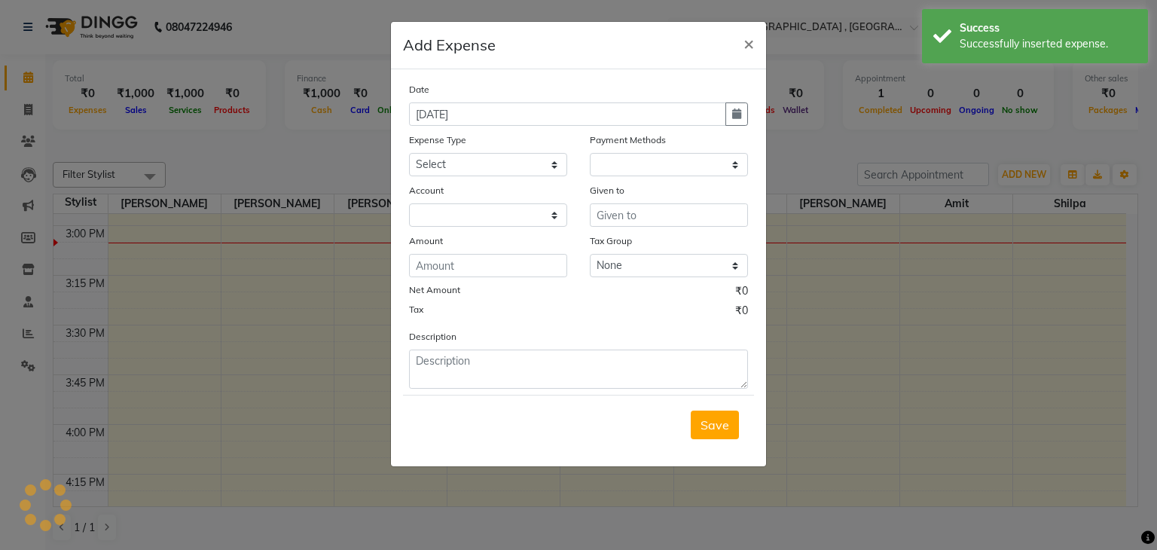
select select "1"
select select "2438"
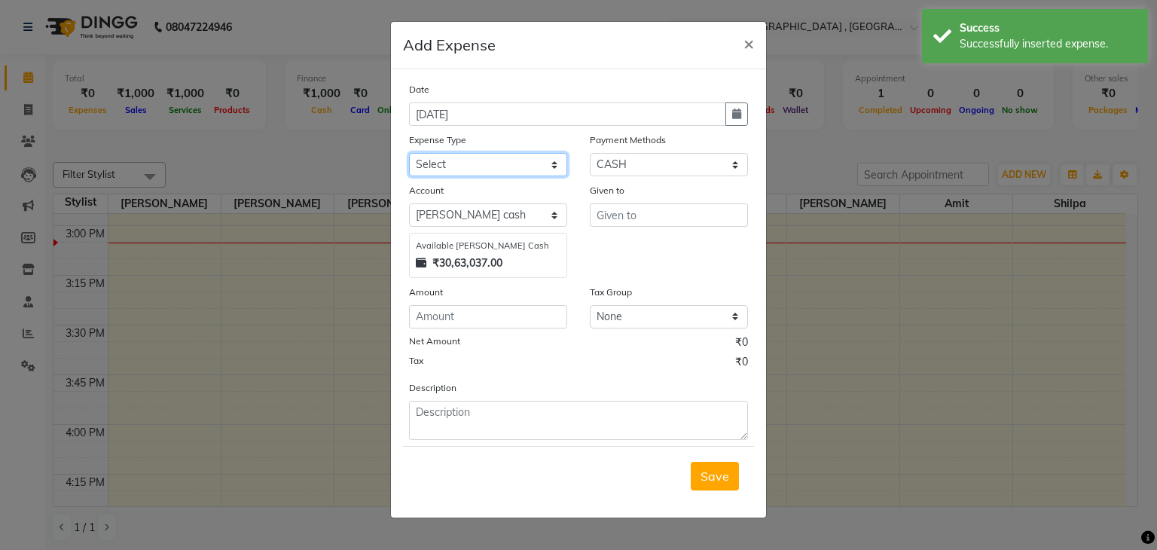
click at [500, 163] on select "Select Advance Salary Amits Expense Bank charges Car maintenance Cash transfer …" at bounding box center [488, 164] width 158 height 23
select select "6017"
click at [409, 154] on select "Select Advance Salary Amits Expense Bank charges Car maintenance Cash transfer …" at bounding box center [488, 164] width 158 height 23
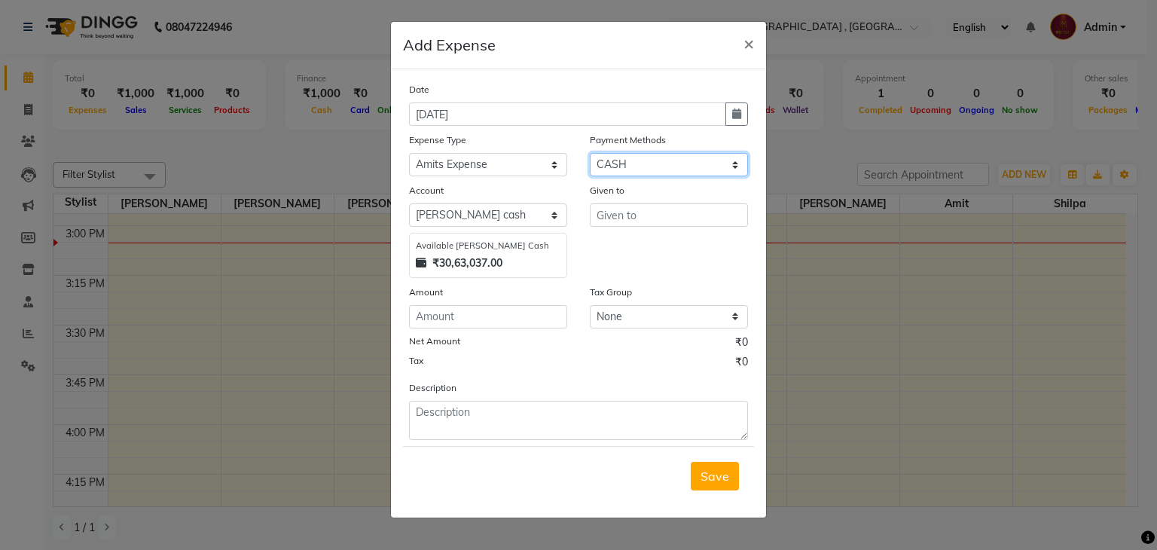
click at [666, 159] on select "Select PhonePe NearBuy Package Master Card BharatPay Card CARD PayTM Prepaid Vo…" at bounding box center [669, 164] width 158 height 23
select select "5"
click at [590, 154] on select "Select PhonePe NearBuy Package Master Card BharatPay Card CARD PayTM Prepaid Vo…" at bounding box center [669, 164] width 158 height 23
select select "560"
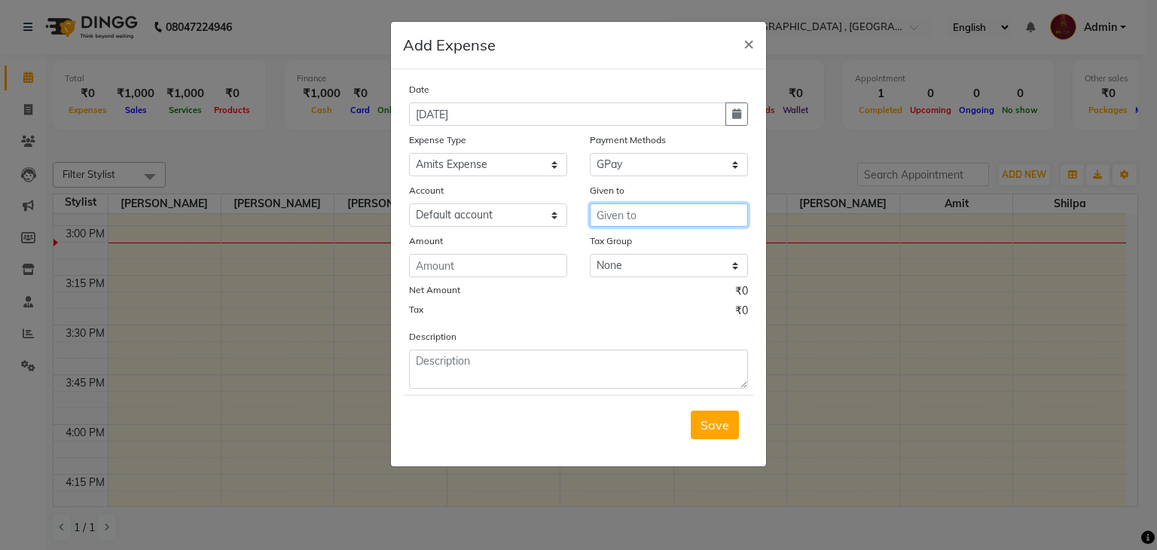
click at [605, 218] on input "text" at bounding box center [669, 214] width 158 height 23
type input "Animal Care Centre"
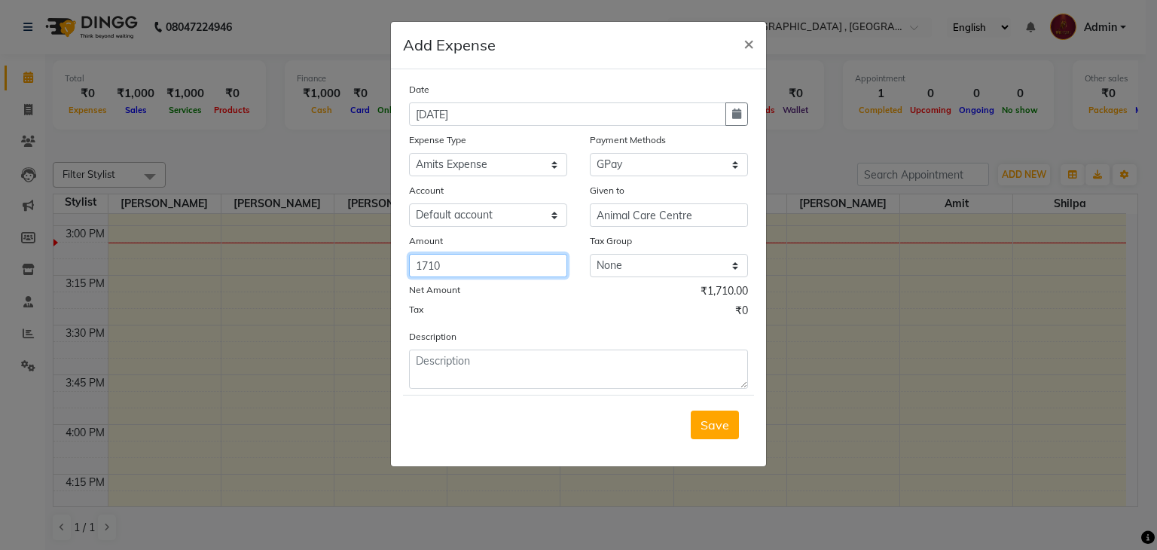
type input "1710"
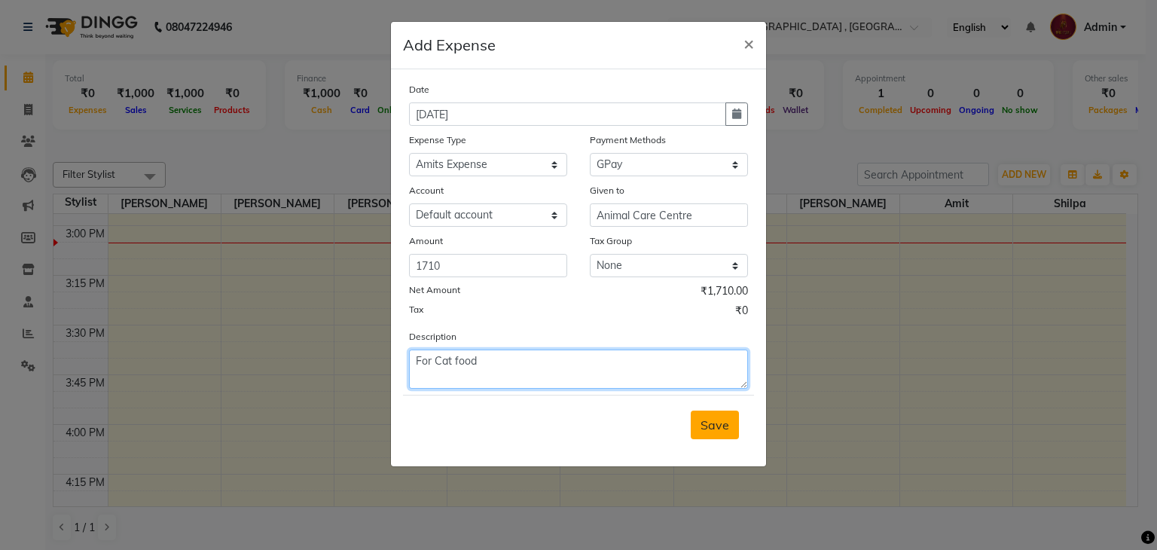
type textarea "For Cat food"
click at [699, 420] on button "Save" at bounding box center [714, 424] width 48 height 29
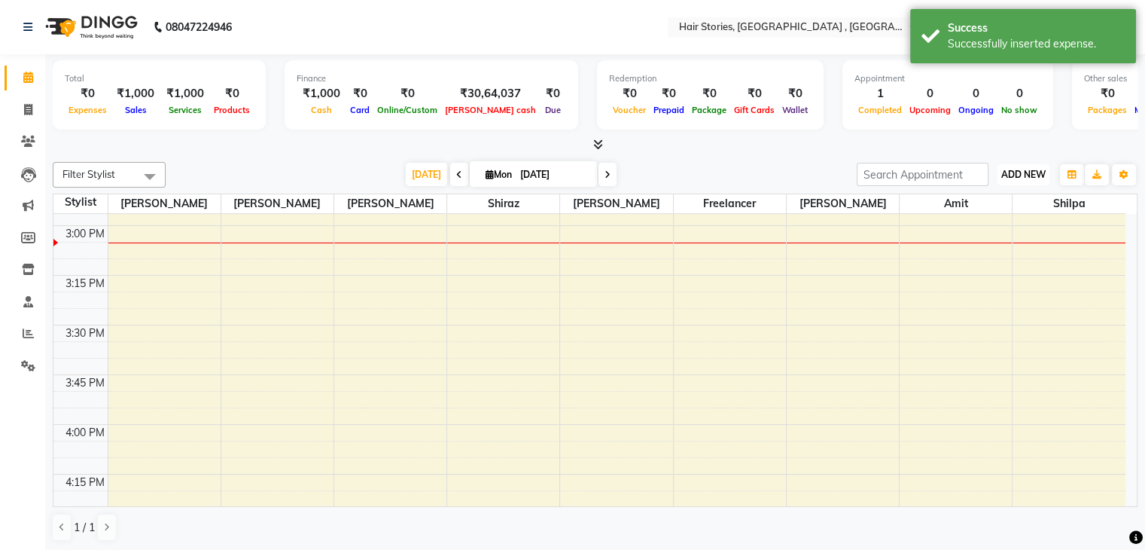
click at [1014, 176] on span "ADD NEW" at bounding box center [1023, 174] width 44 height 11
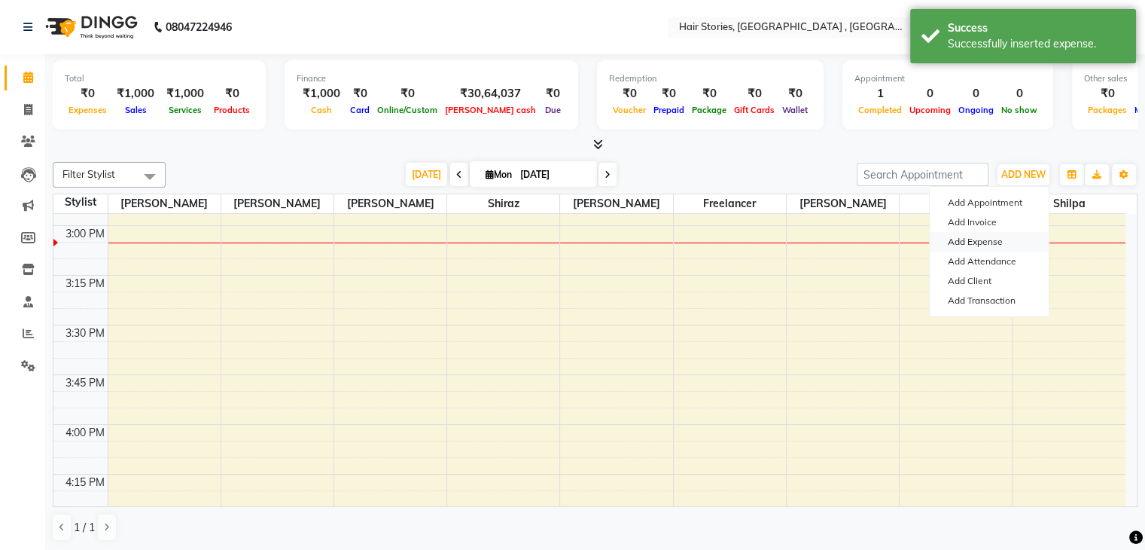
click at [976, 242] on link "Add Expense" at bounding box center [989, 242] width 119 height 20
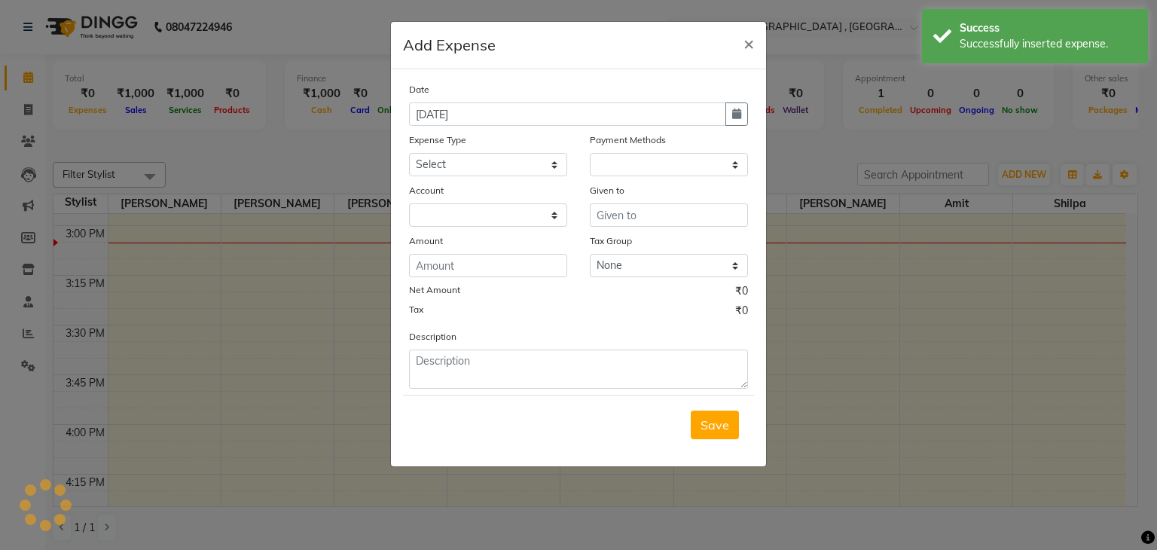
select select "1"
select select "2438"
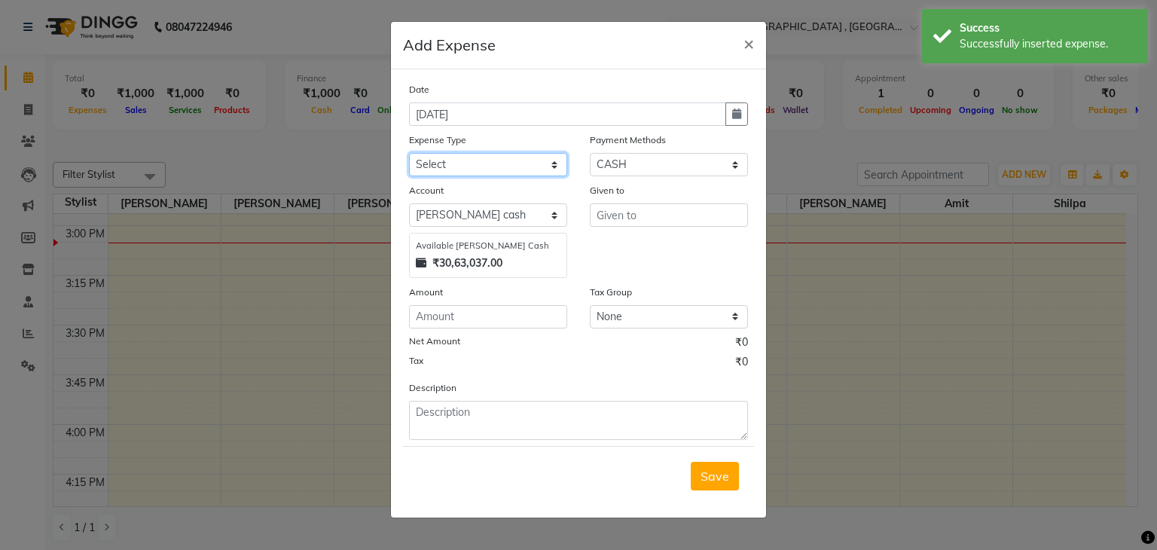
click at [530, 172] on select "Select Advance Salary Amits Expense Bank charges Car maintenance Cash transfer …" at bounding box center [488, 164] width 158 height 23
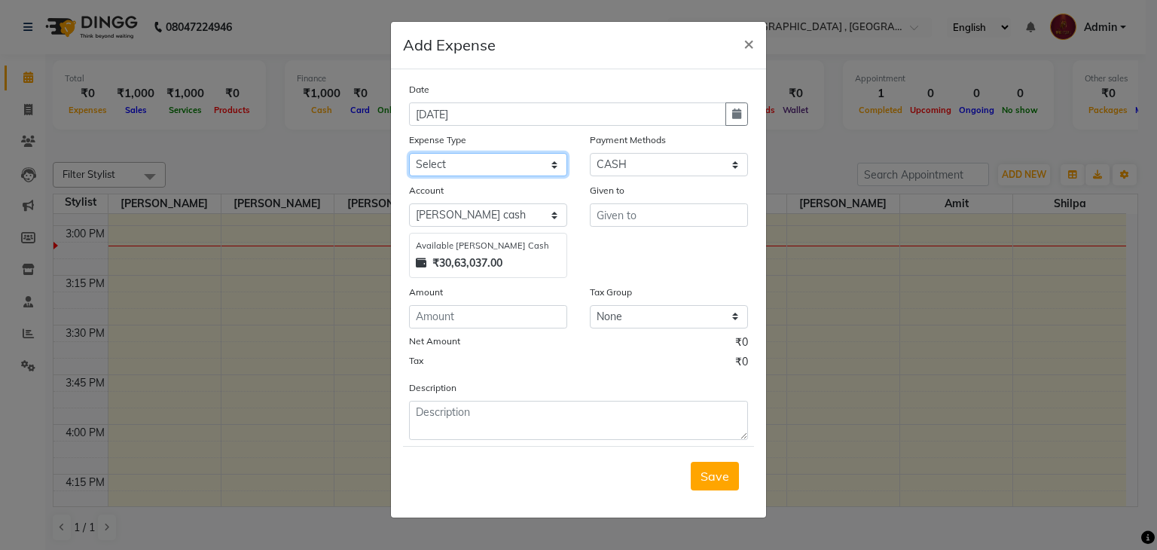
select select "4089"
click at [409, 154] on select "Select Advance Salary Amits Expense Bank charges Car maintenance Cash transfer …" at bounding box center [488, 164] width 158 height 23
click at [647, 161] on select "Select PhonePe NearBuy Package Master Card BharatPay Card CARD PayTM Prepaid Vo…" at bounding box center [669, 164] width 158 height 23
select select "5"
click at [590, 154] on select "Select PhonePe NearBuy Package Master Card BharatPay Card CARD PayTM Prepaid Vo…" at bounding box center [669, 164] width 158 height 23
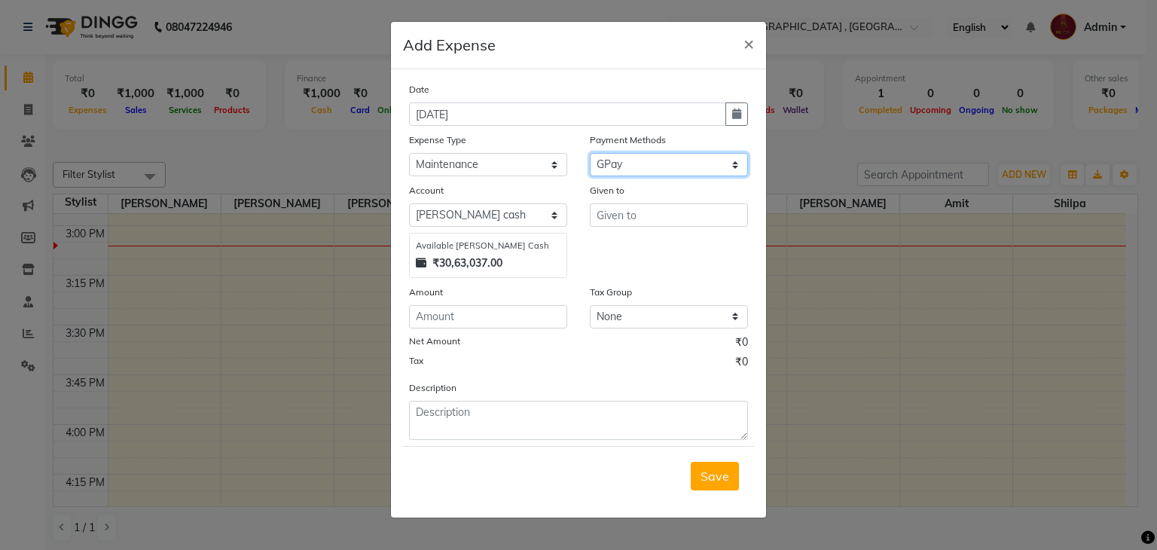
select select "560"
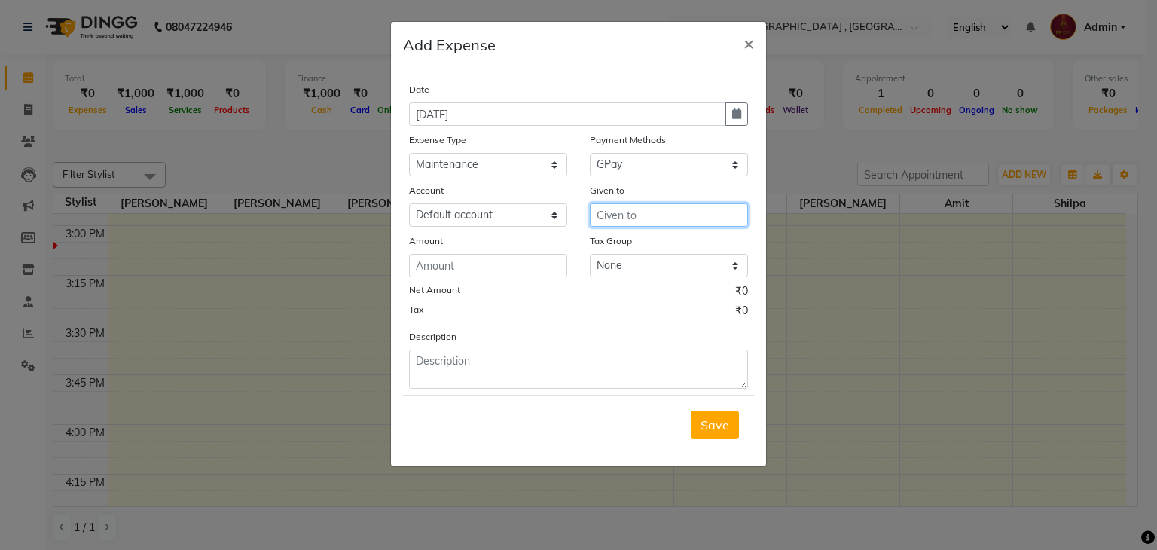
click at [611, 222] on input "text" at bounding box center [669, 214] width 158 height 23
type input "Seven Stars Internet"
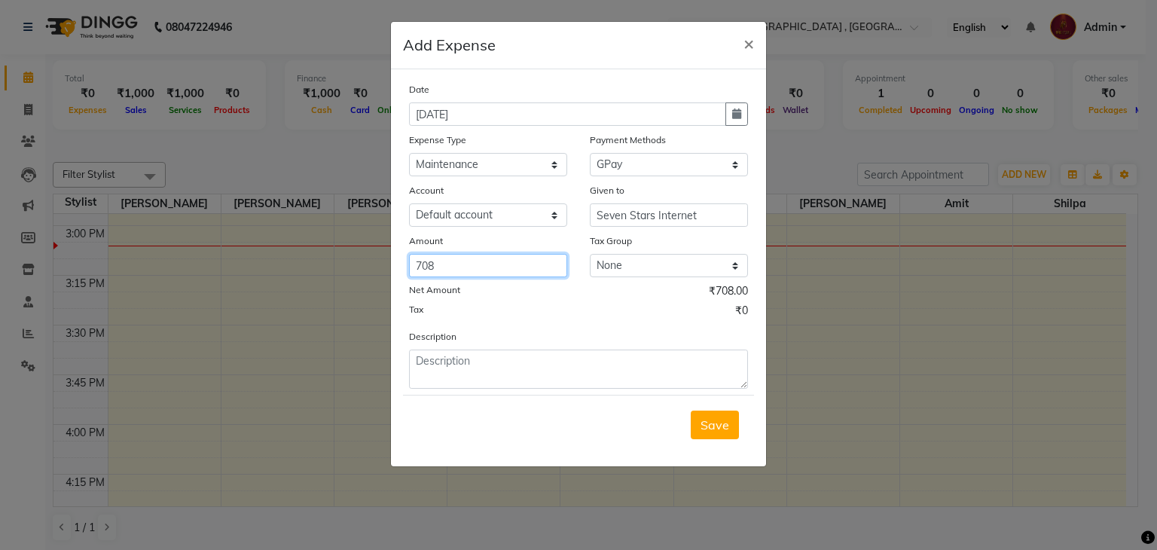
type input "708"
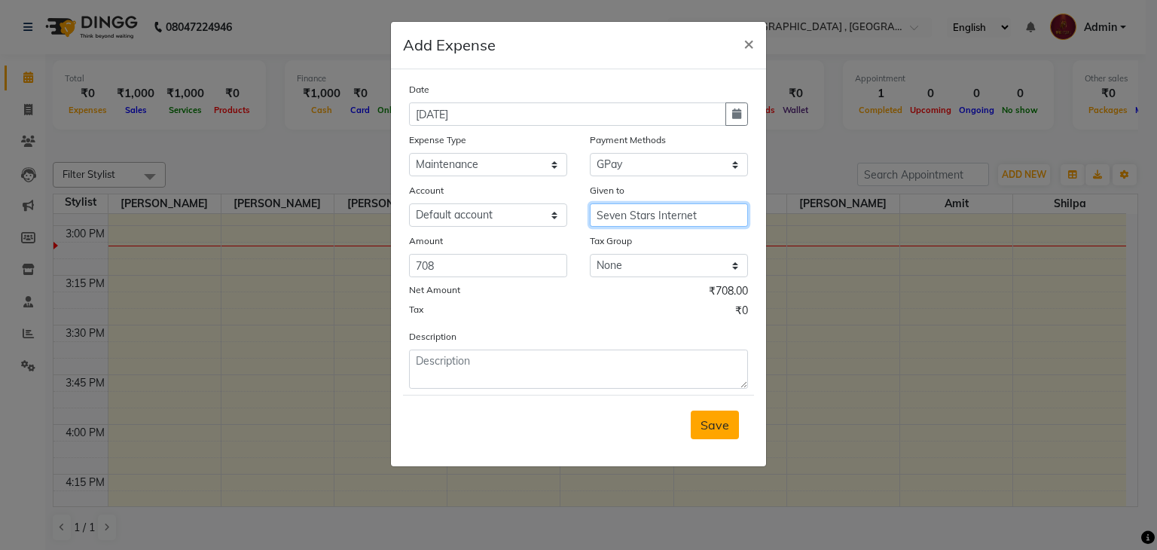
drag, startPoint x: 611, startPoint y: 222, endPoint x: 709, endPoint y: 440, distance: 238.6
click at [709, 440] on form "Date [DATE] Expense Type Select Advance Salary Amits Expense Bank charges Car m…" at bounding box center [578, 267] width 351 height 373
click at [726, 429] on span "Save" at bounding box center [714, 424] width 29 height 15
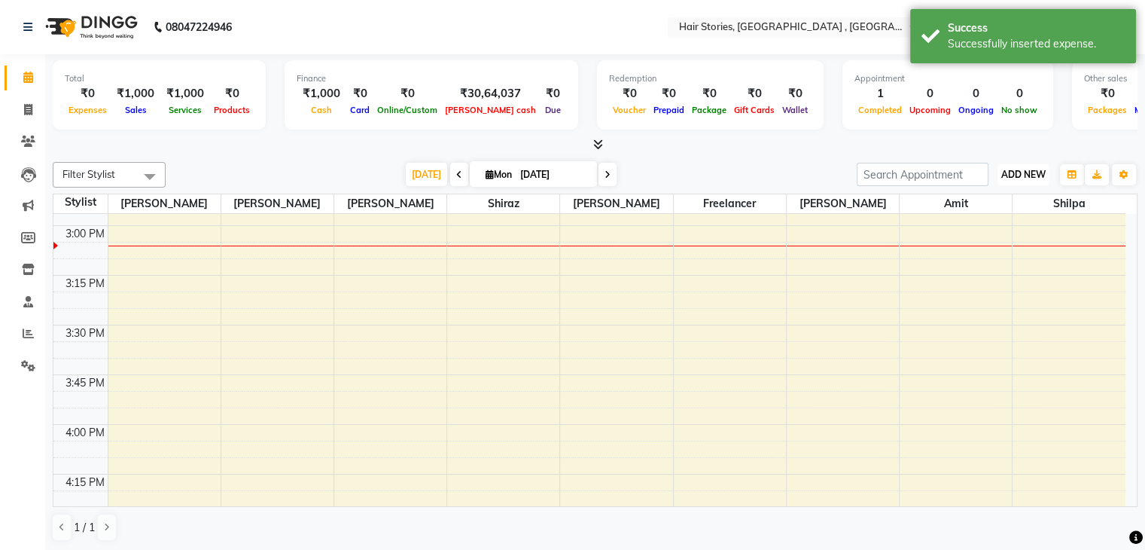
click at [1005, 181] on button "ADD NEW Toggle Dropdown" at bounding box center [1024, 174] width 52 height 21
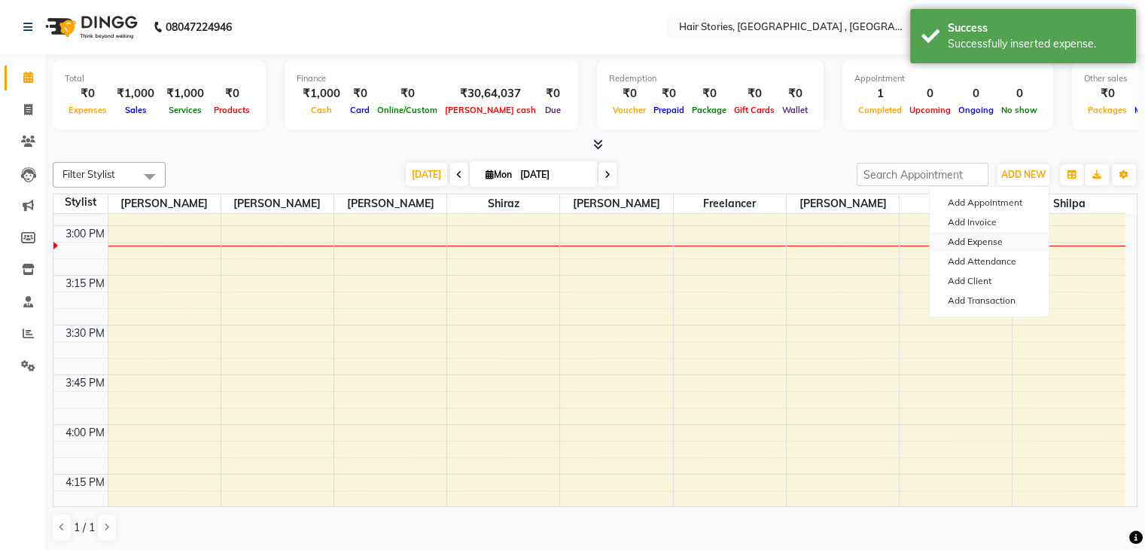
click at [973, 242] on link "Add Expense" at bounding box center [989, 242] width 119 height 20
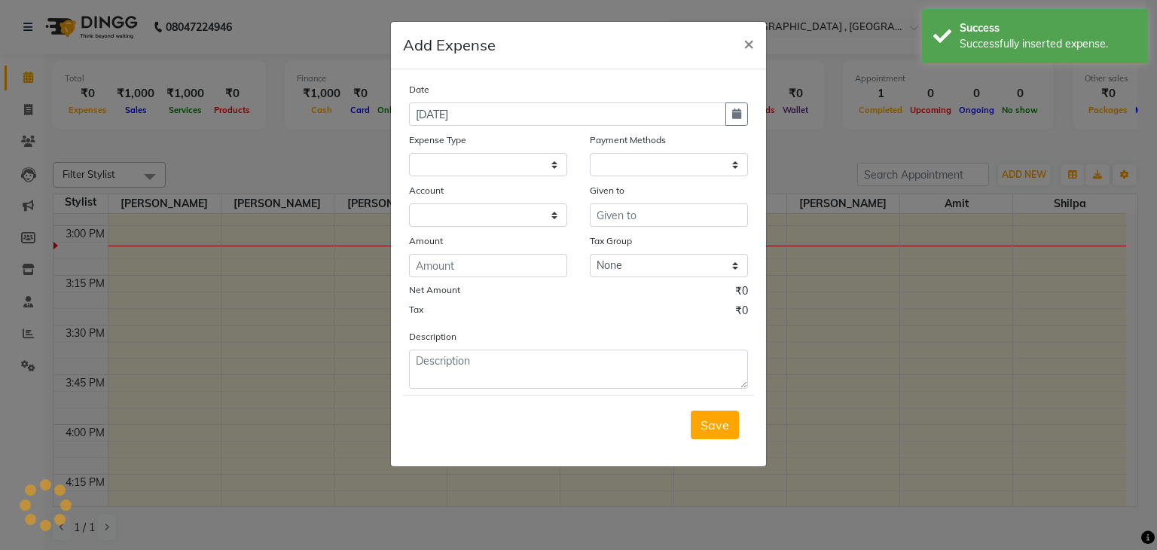
select select
select select "1"
select select "2438"
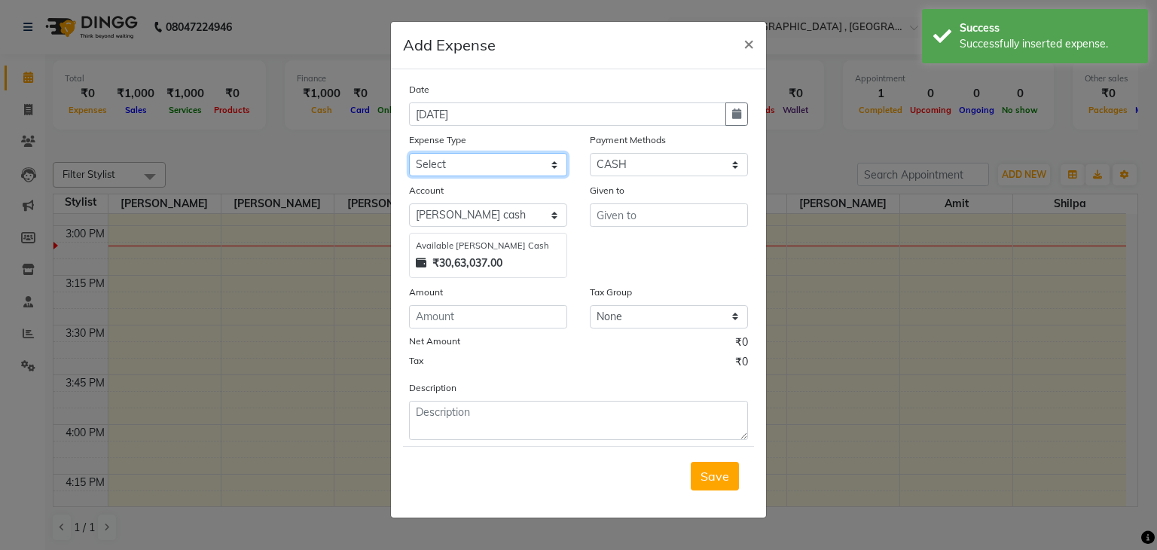
click at [440, 161] on select "Select Advance Salary Amits Expense Bank charges Car maintenance Cash transfer …" at bounding box center [488, 164] width 158 height 23
select select "6017"
click at [409, 154] on select "Select Advance Salary Amits Expense Bank charges Car maintenance Cash transfer …" at bounding box center [488, 164] width 158 height 23
click at [680, 175] on select "Select PhonePe NearBuy Package Master Card BharatPay Card CARD PayTM Prepaid Vo…" at bounding box center [669, 164] width 158 height 23
click at [590, 154] on select "Select PhonePe NearBuy Package Master Card BharatPay Card CARD PayTM Prepaid Vo…" at bounding box center [669, 164] width 158 height 23
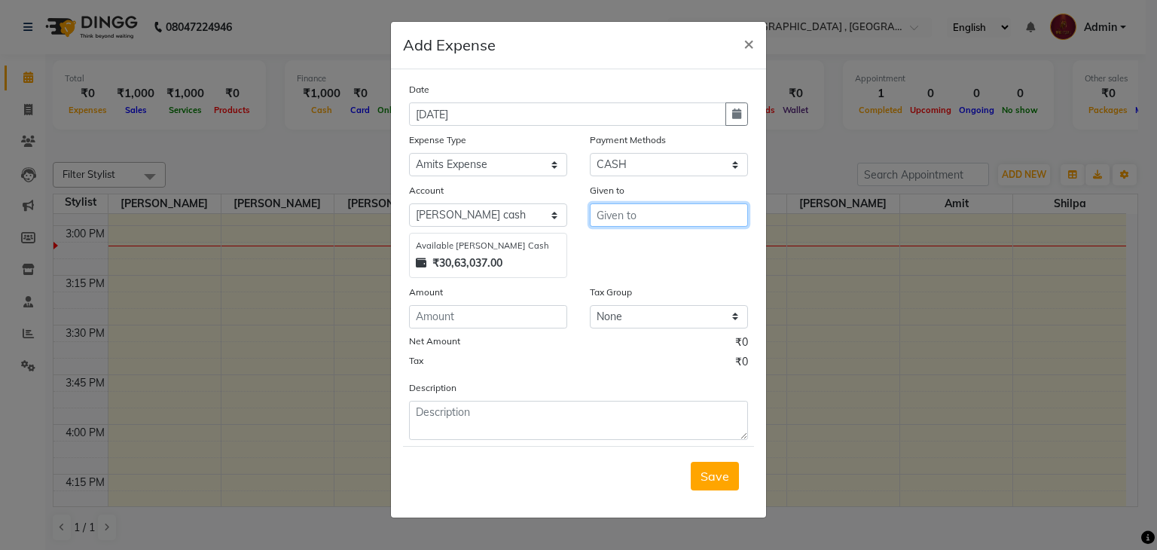
click at [623, 225] on input "text" at bounding box center [669, 214] width 158 height 23
type input "Auto, Awesome and Paan"
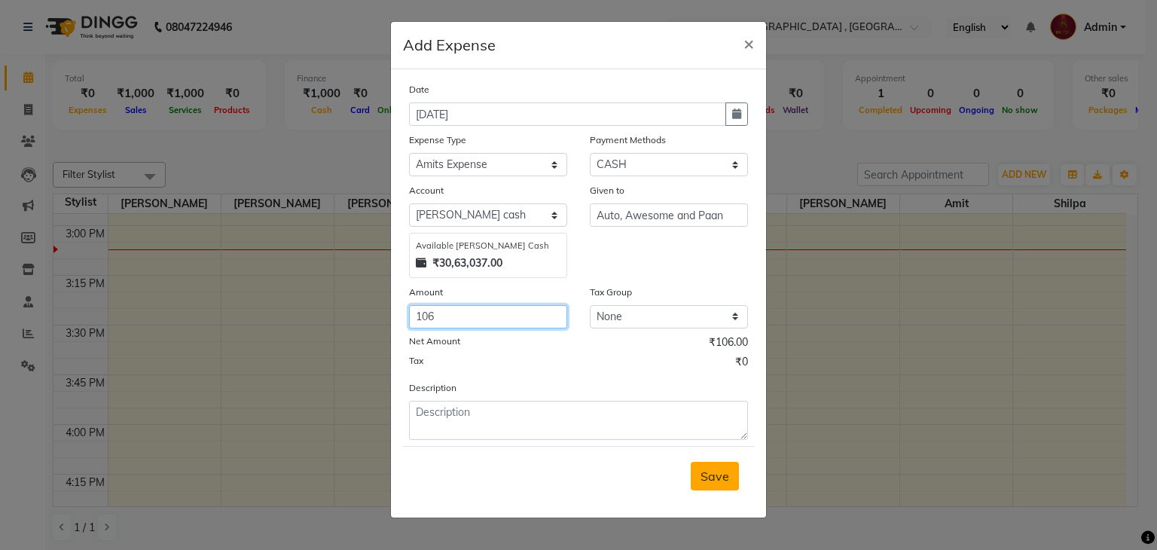
type input "106"
click at [712, 482] on span "Save" at bounding box center [714, 475] width 29 height 15
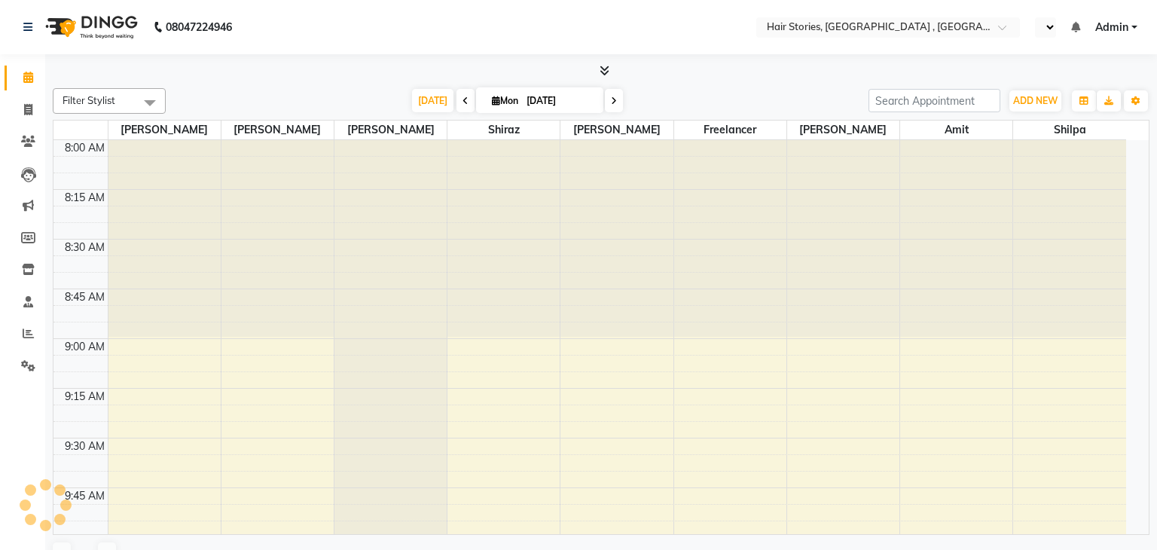
select select "en"
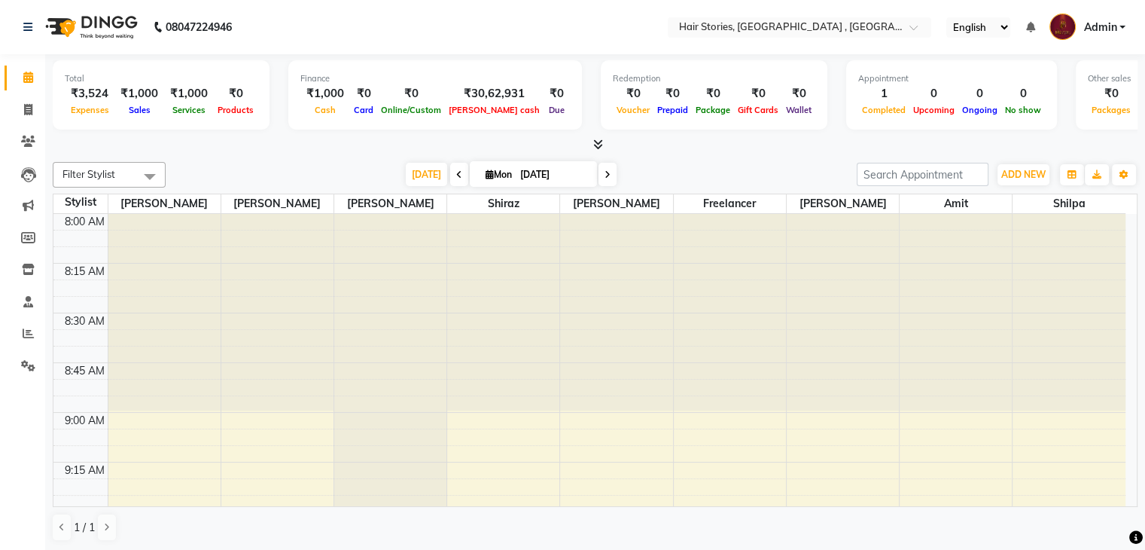
click at [590, 141] on span at bounding box center [595, 145] width 16 height 16
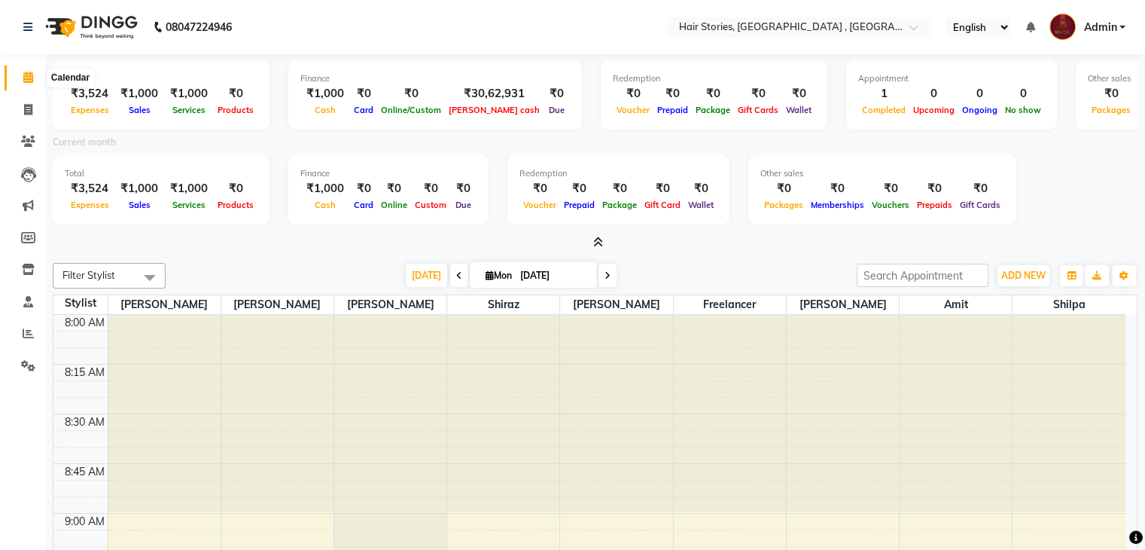
click at [28, 83] on icon at bounding box center [28, 77] width 10 height 11
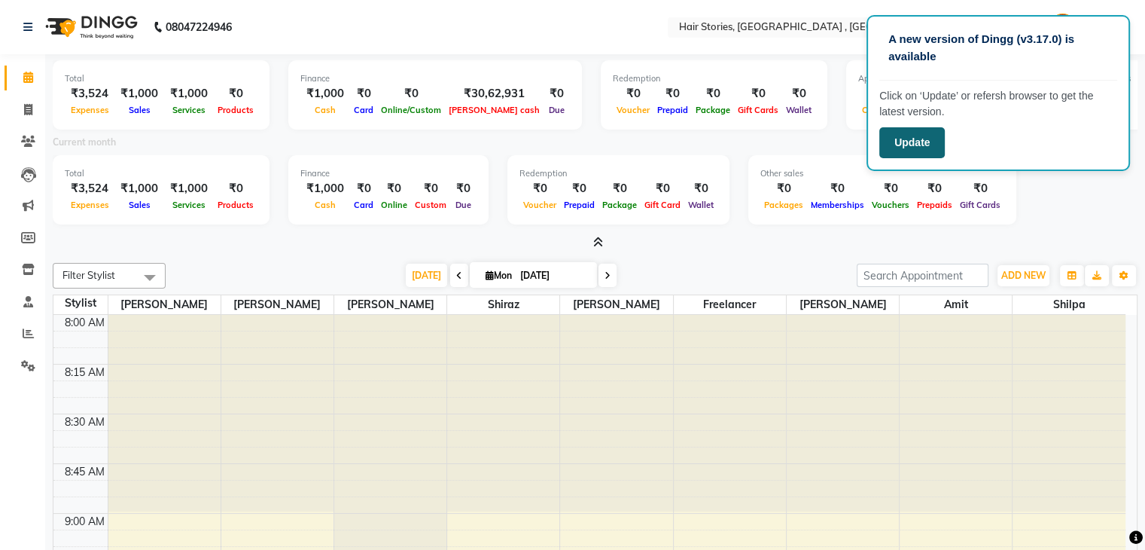
click at [899, 141] on button "Update" at bounding box center [912, 142] width 66 height 31
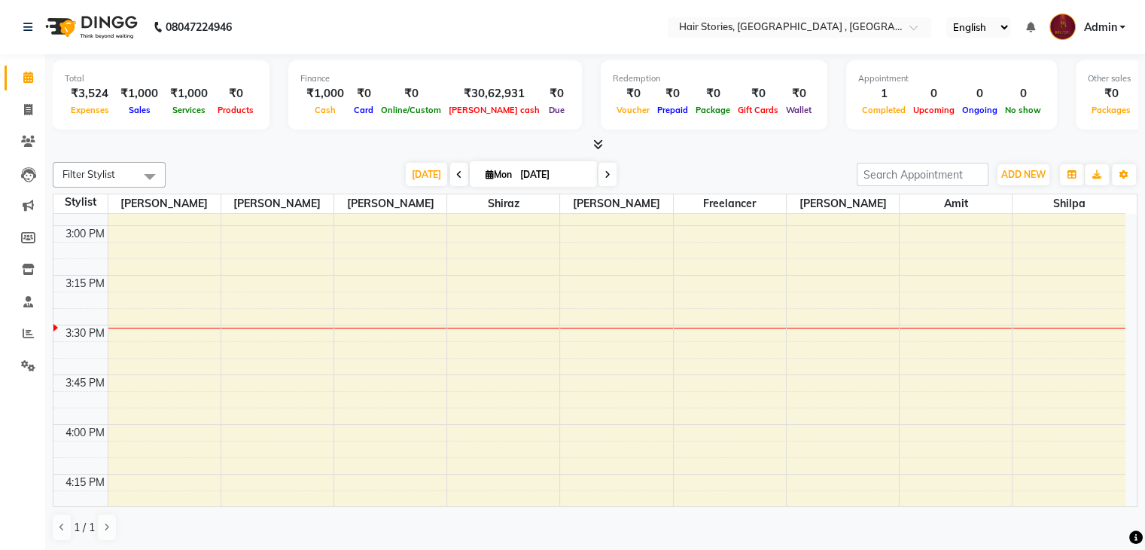
click at [591, 140] on span at bounding box center [595, 145] width 16 height 16
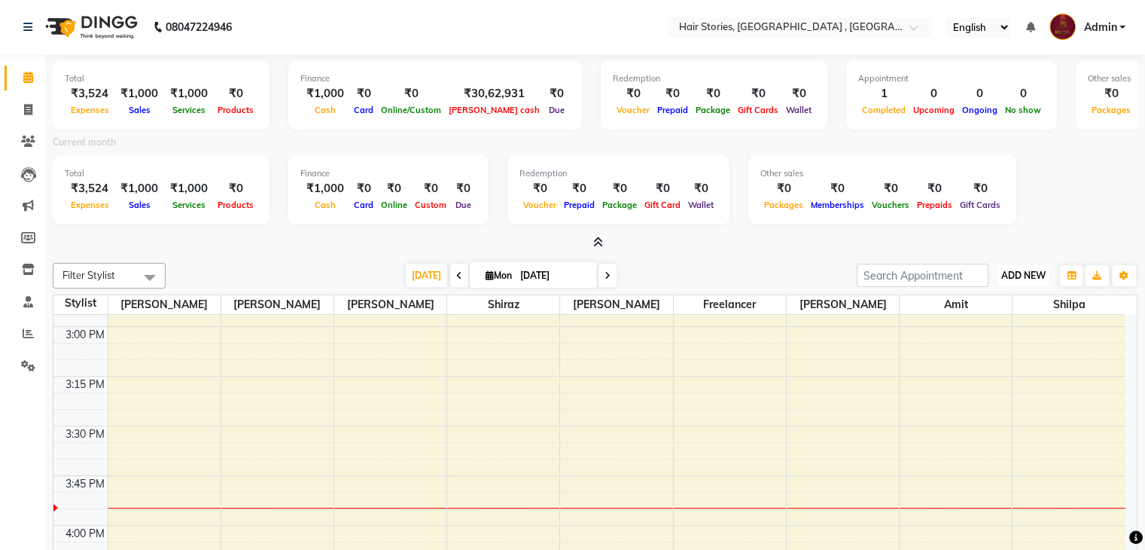
click at [1025, 270] on span "ADD NEW" at bounding box center [1023, 275] width 44 height 11
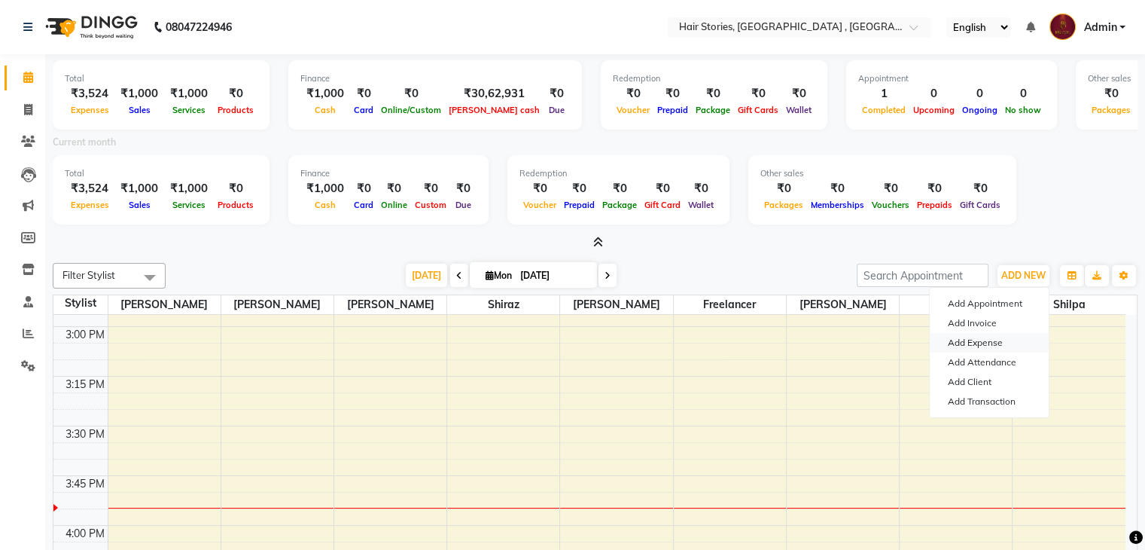
click at [973, 343] on link "Add Expense" at bounding box center [989, 343] width 119 height 20
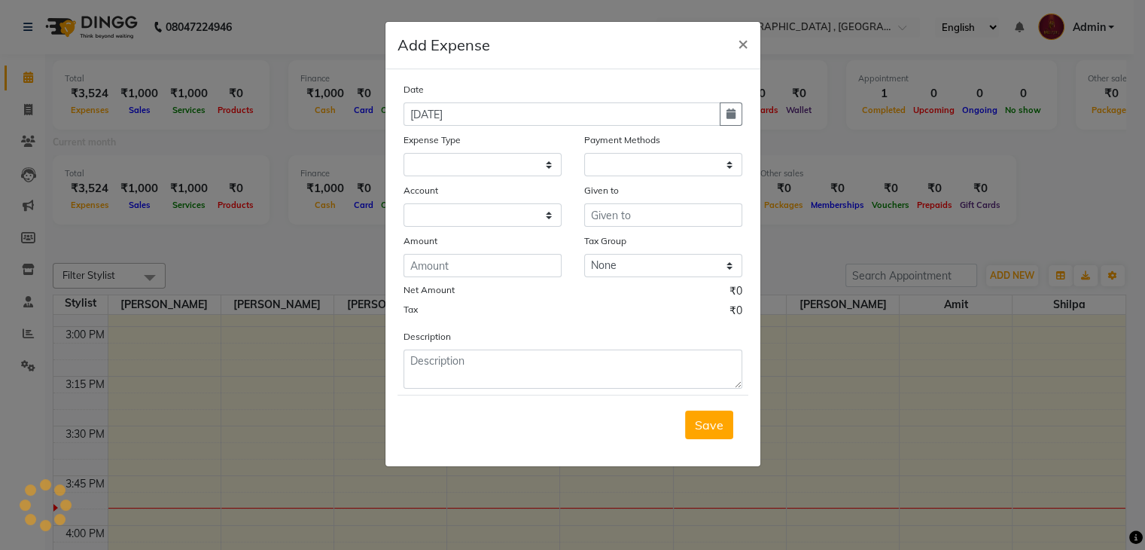
select select
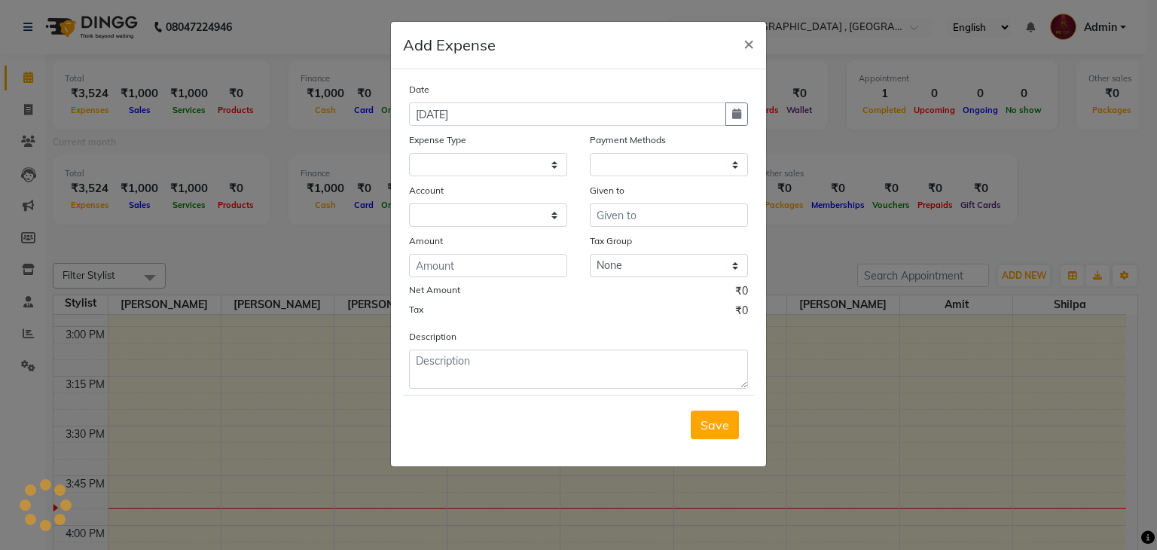
select select "1"
select select "2438"
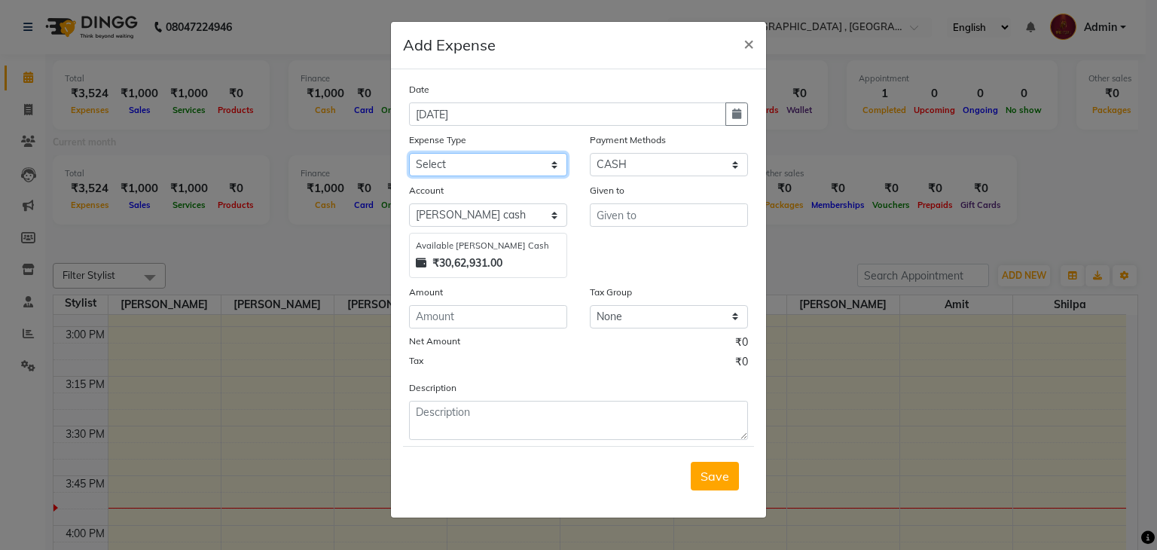
click at [537, 163] on select "Select Advance Salary Amits Expense Bank charges Car maintenance Cash transfer …" at bounding box center [488, 164] width 158 height 23
select select "5006"
click at [409, 154] on select "Select Advance Salary Amits Expense Bank charges Car maintenance Cash transfer …" at bounding box center [488, 164] width 158 height 23
click at [605, 174] on select "Select PhonePe NearBuy Package Master Card BharatPay Card CARD PayTM Prepaid Vo…" at bounding box center [669, 164] width 158 height 23
select select "17"
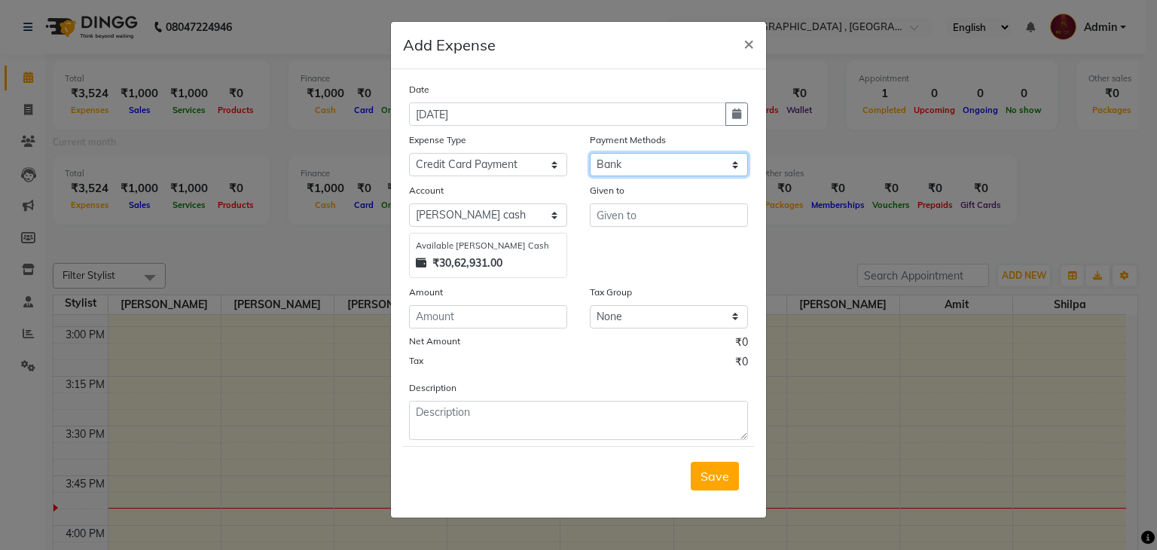
click at [590, 154] on select "Select PhonePe NearBuy Package Master Card BharatPay Card CARD PayTM Prepaid Vo…" at bounding box center [669, 164] width 158 height 23
select select "560"
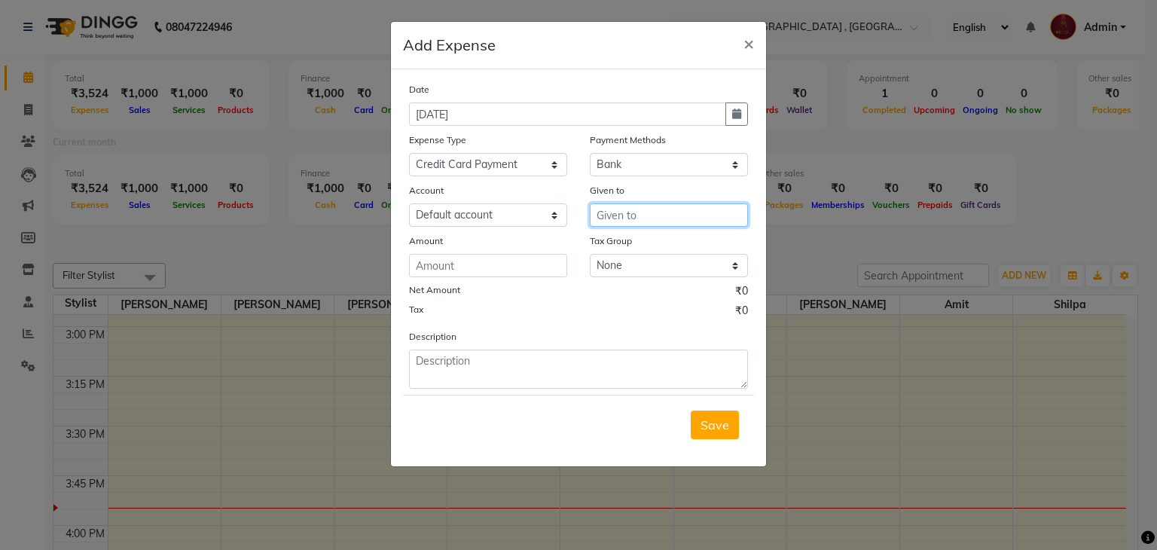
click at [611, 216] on input "text" at bounding box center [669, 214] width 158 height 23
type input "RBL"
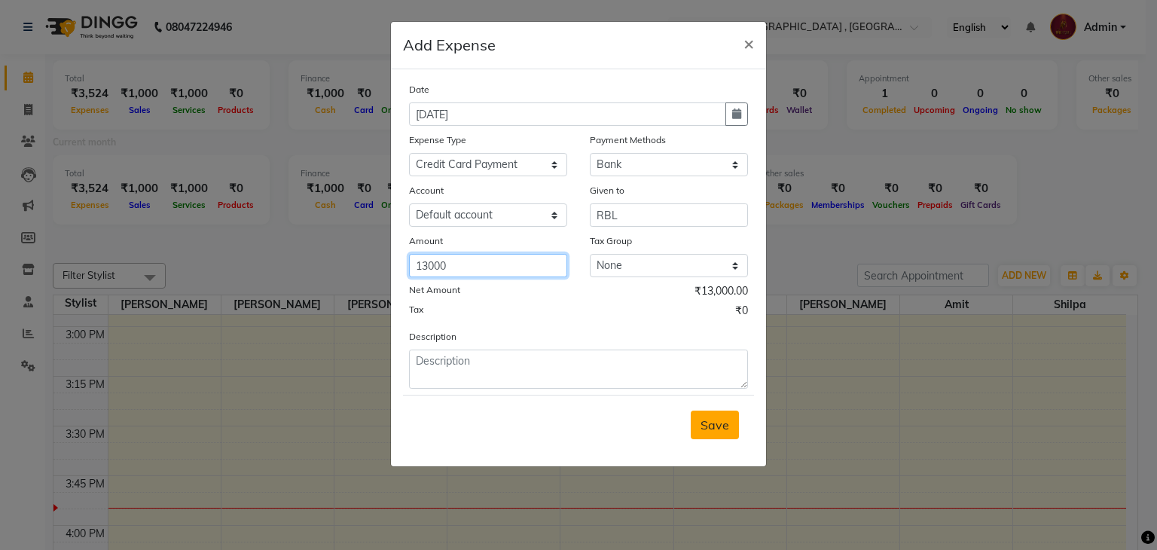
type input "13000"
click at [700, 437] on button "Save" at bounding box center [714, 424] width 48 height 29
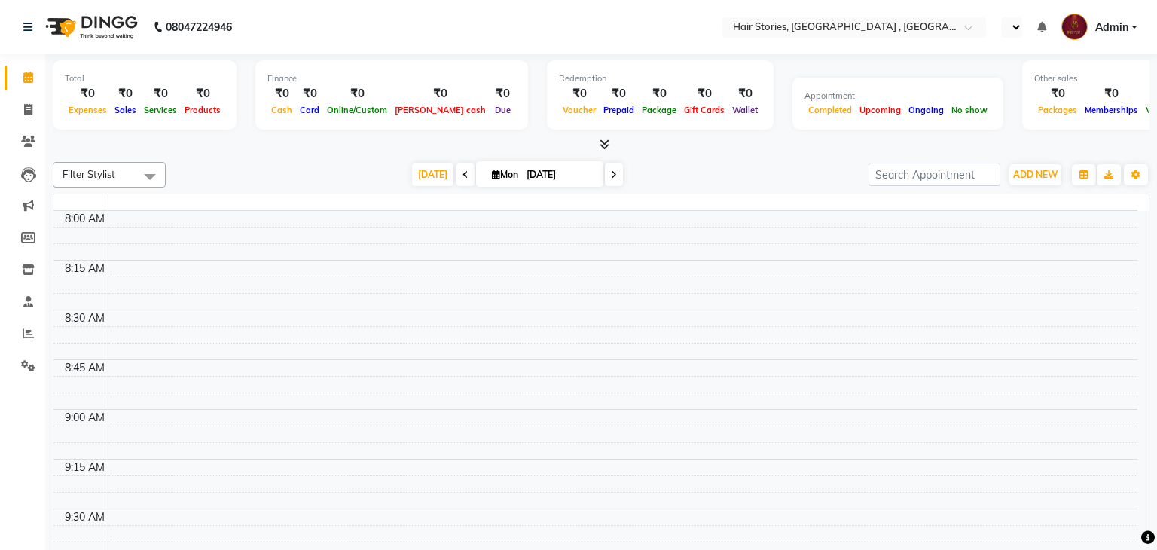
select select "en"
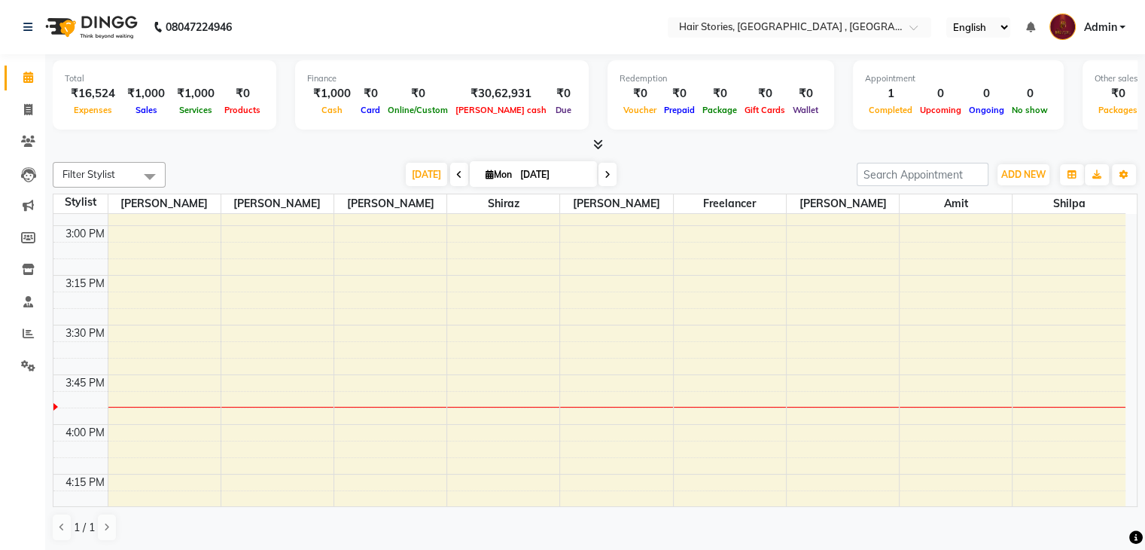
click at [595, 142] on icon at bounding box center [598, 144] width 10 height 11
